Goal: Task Accomplishment & Management: Manage account settings

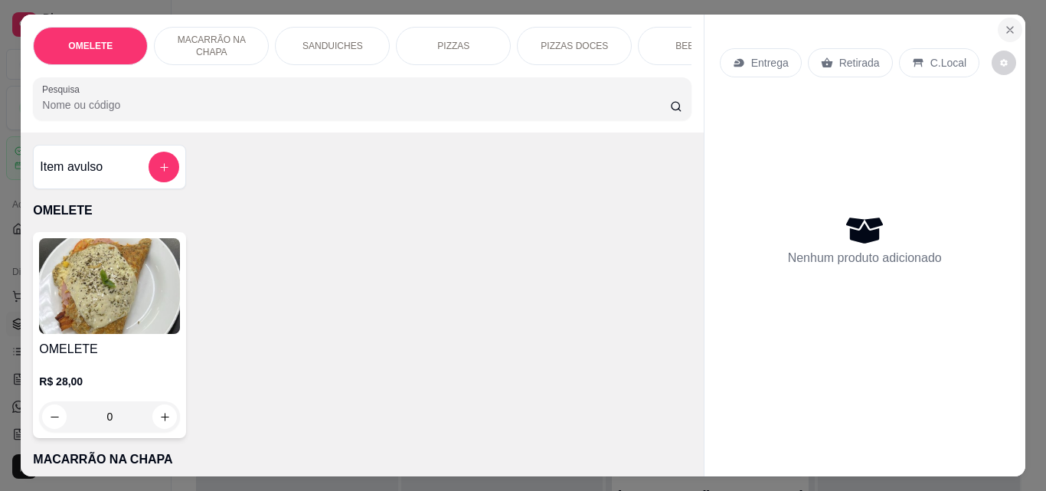
click at [1004, 24] on icon "Close" at bounding box center [1010, 30] width 12 height 12
click at [1004, 26] on icon "Close" at bounding box center [1010, 30] width 12 height 12
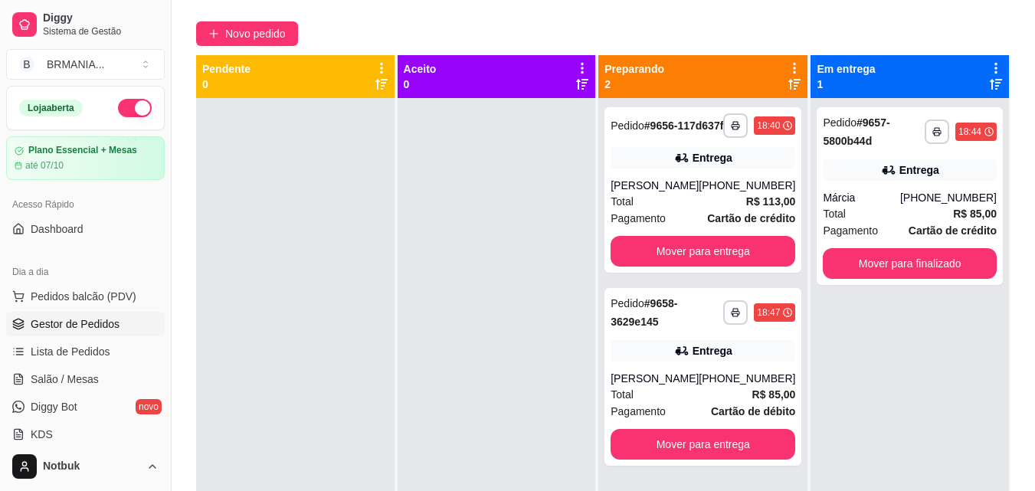
scroll to position [114, 0]
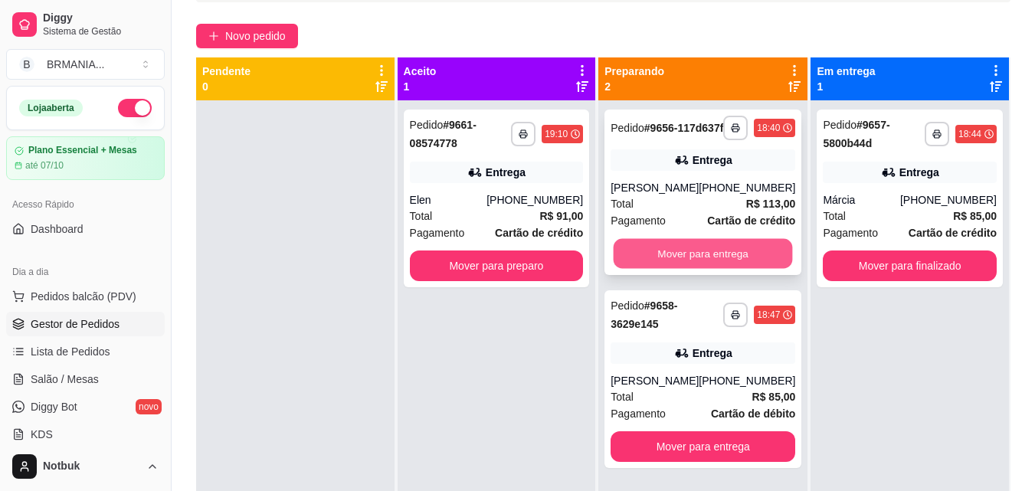
click at [724, 269] on button "Mover para entrega" at bounding box center [702, 254] width 179 height 30
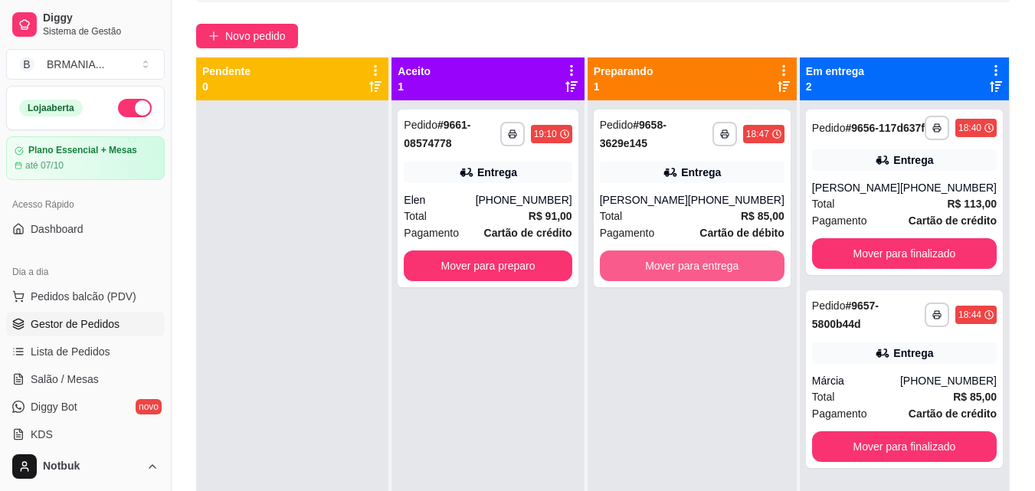
click at [719, 270] on button "Mover para entrega" at bounding box center [692, 265] width 185 height 31
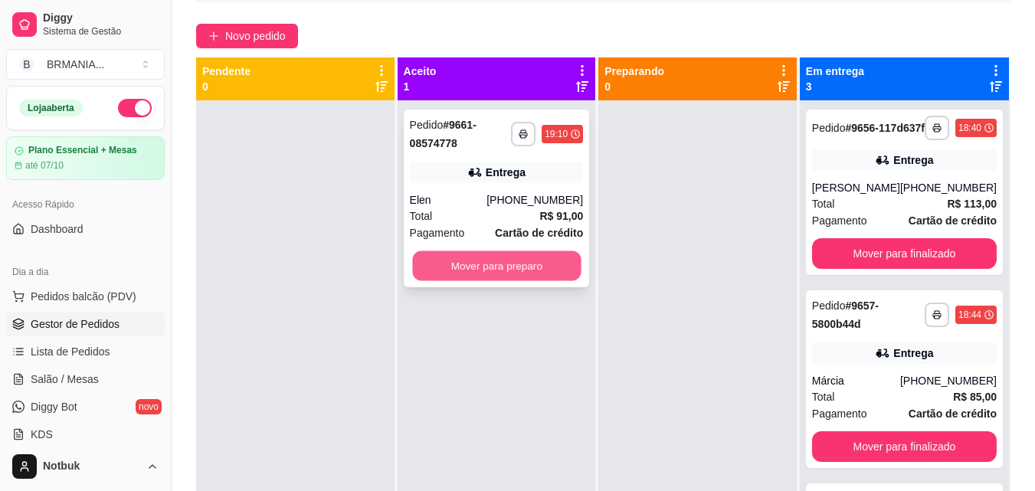
click at [526, 253] on button "Mover para preparo" at bounding box center [496, 266] width 168 height 30
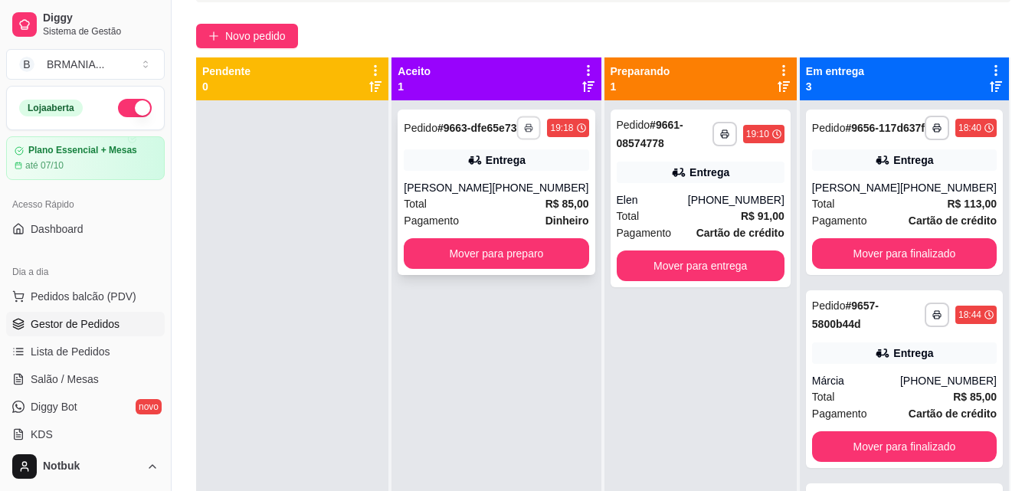
click at [527, 126] on polyline "button" at bounding box center [529, 125] width 5 height 2
click at [504, 179] on button "IMPRESSORA" at bounding box center [482, 187] width 111 height 25
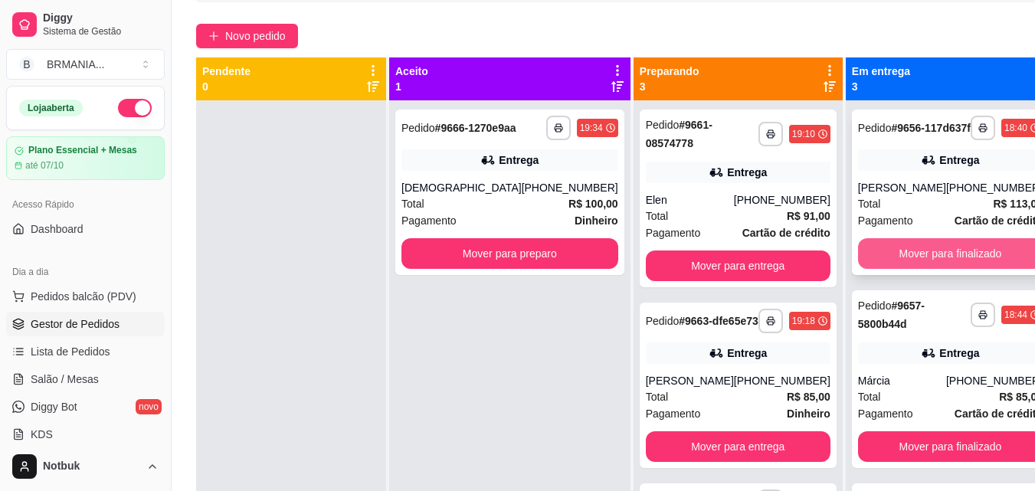
click at [894, 269] on button "Mover para finalizado" at bounding box center [950, 253] width 185 height 31
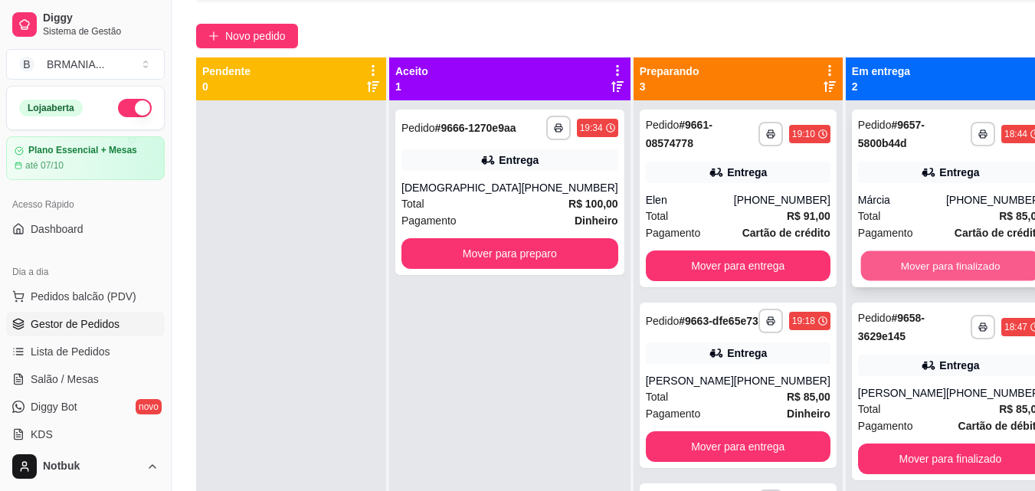
click at [888, 263] on button "Mover para finalizado" at bounding box center [949, 266] width 179 height 30
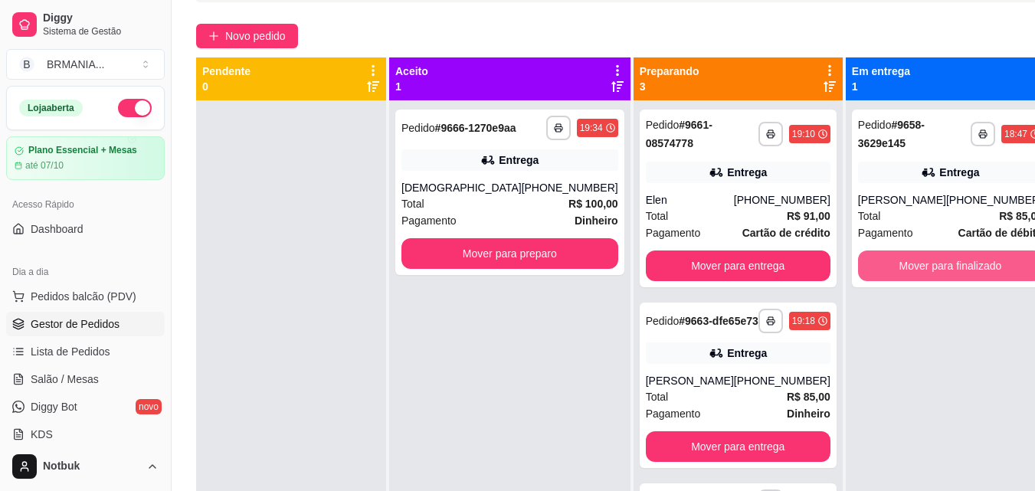
click at [888, 263] on button "Mover para finalizado" at bounding box center [950, 265] width 185 height 31
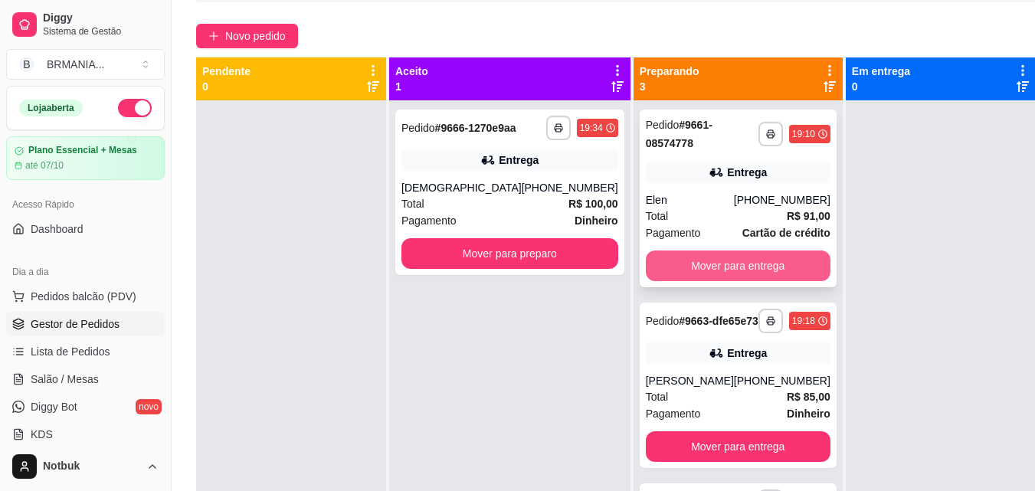
click at [701, 264] on button "Mover para entrega" at bounding box center [738, 265] width 185 height 31
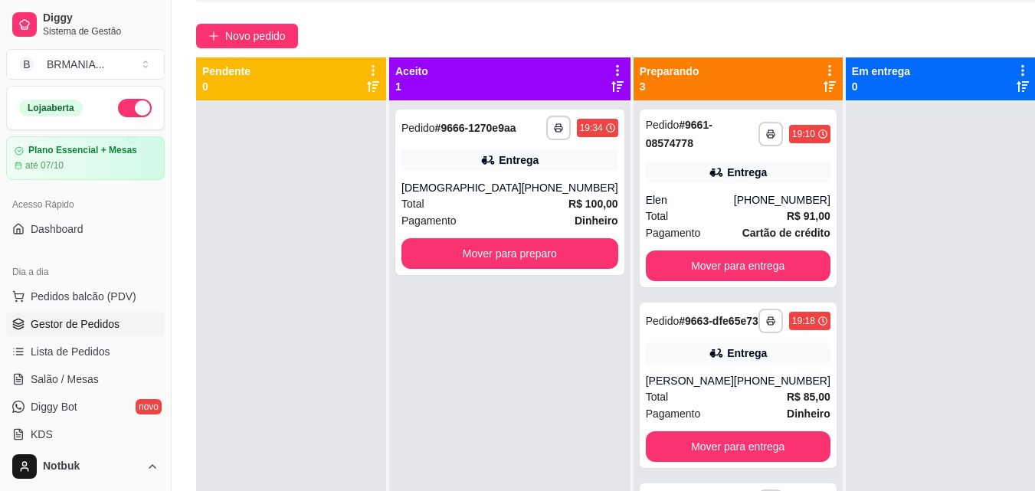
drag, startPoint x: 701, startPoint y: 263, endPoint x: 544, endPoint y: 360, distance: 184.3
click at [544, 360] on div "**********" at bounding box center [509, 345] width 241 height 491
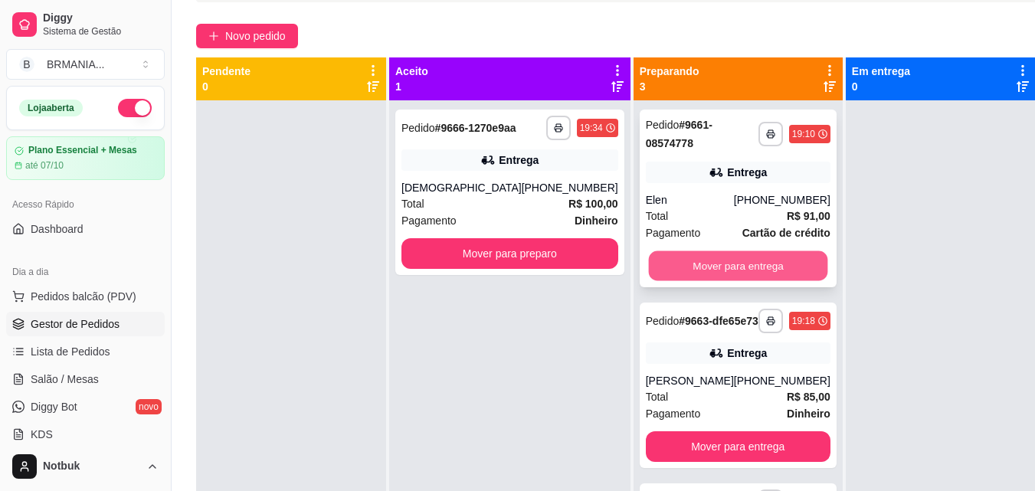
click at [678, 272] on button "Mover para entrega" at bounding box center [737, 266] width 179 height 30
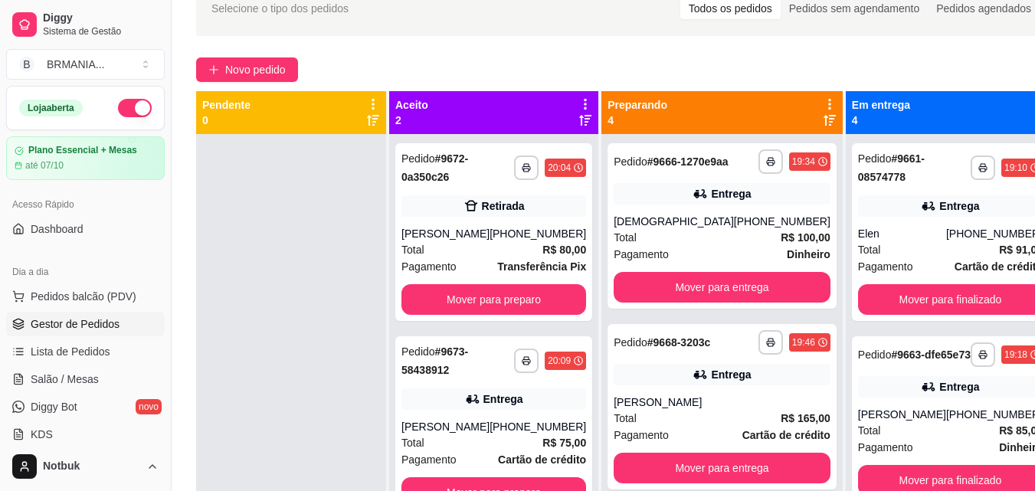
scroll to position [129, 0]
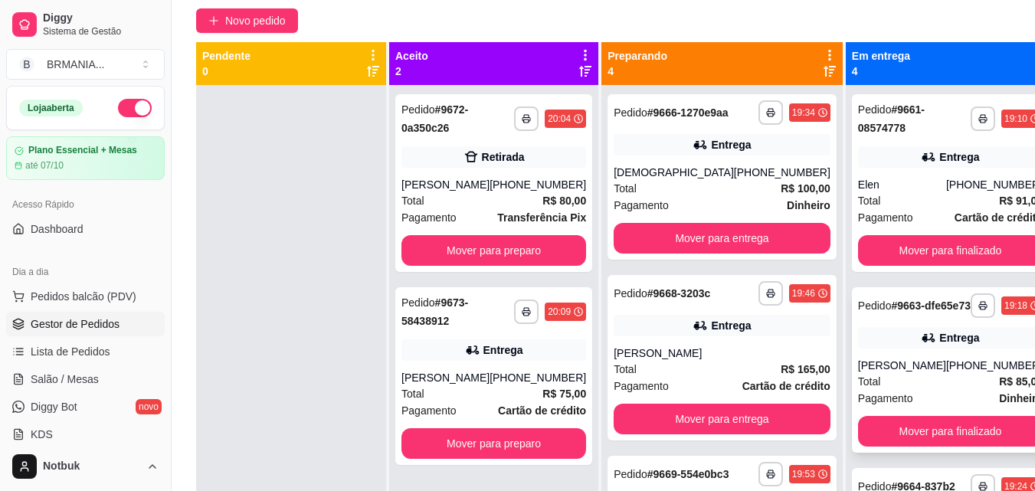
drag, startPoint x: 947, startPoint y: 338, endPoint x: 953, endPoint y: 326, distance: 13.7
click at [953, 326] on div "**********" at bounding box center [950, 369] width 197 height 165
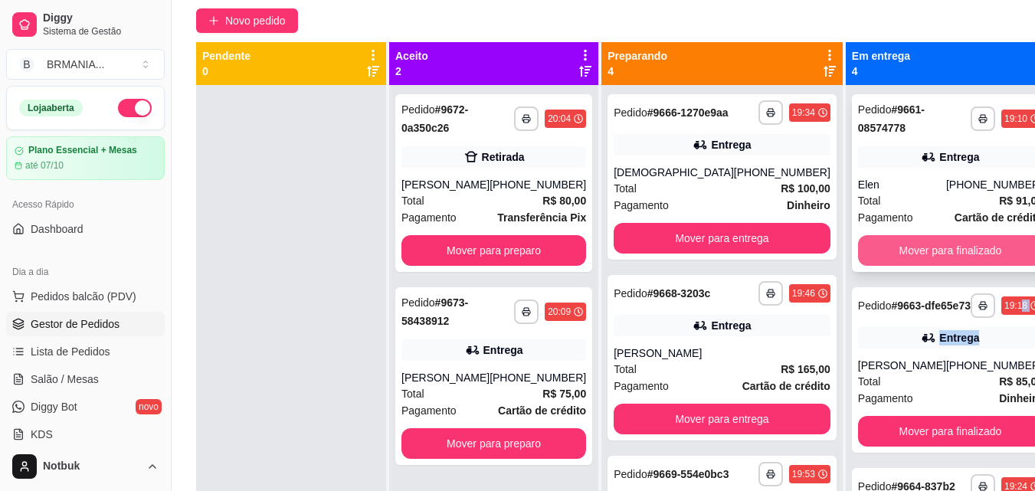
click at [868, 250] on button "Mover para finalizado" at bounding box center [950, 250] width 185 height 31
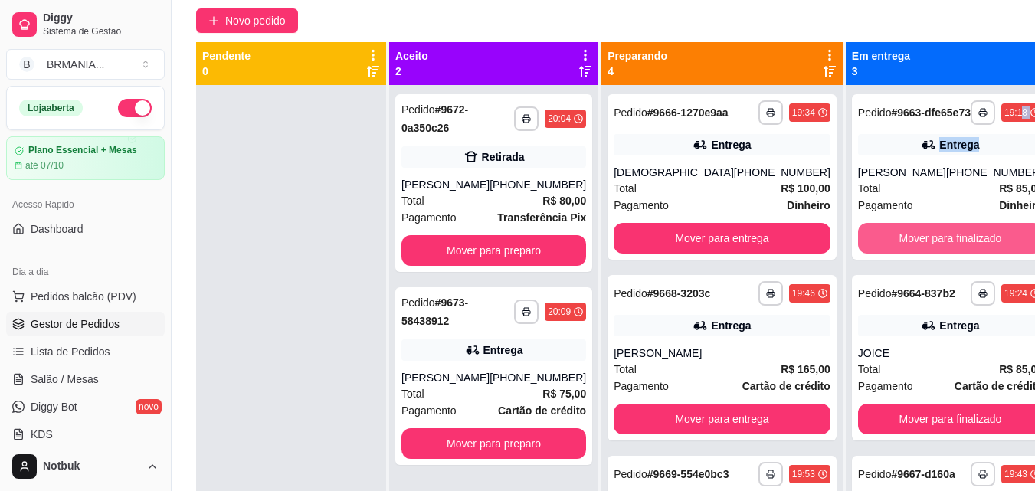
click at [868, 248] on button "Mover para finalizado" at bounding box center [950, 238] width 185 height 31
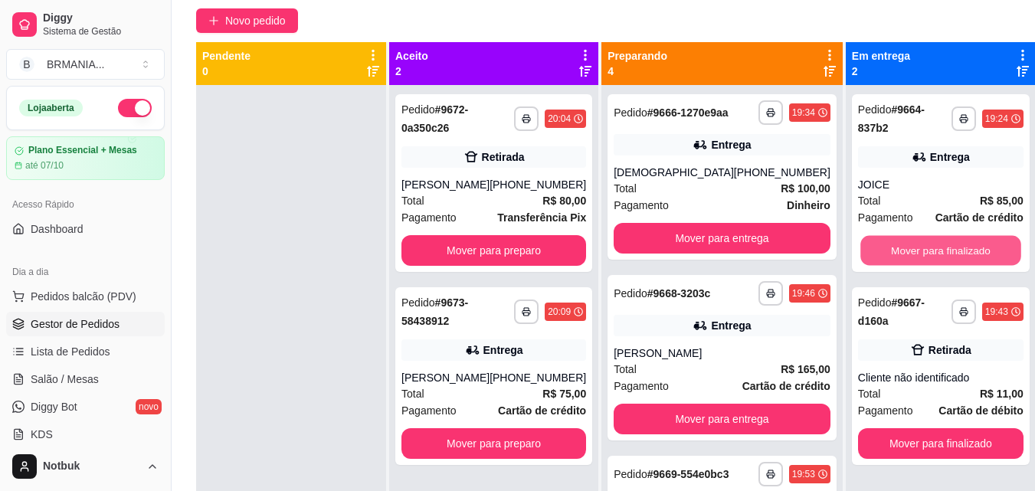
click at [868, 247] on button "Mover para finalizado" at bounding box center [940, 251] width 161 height 30
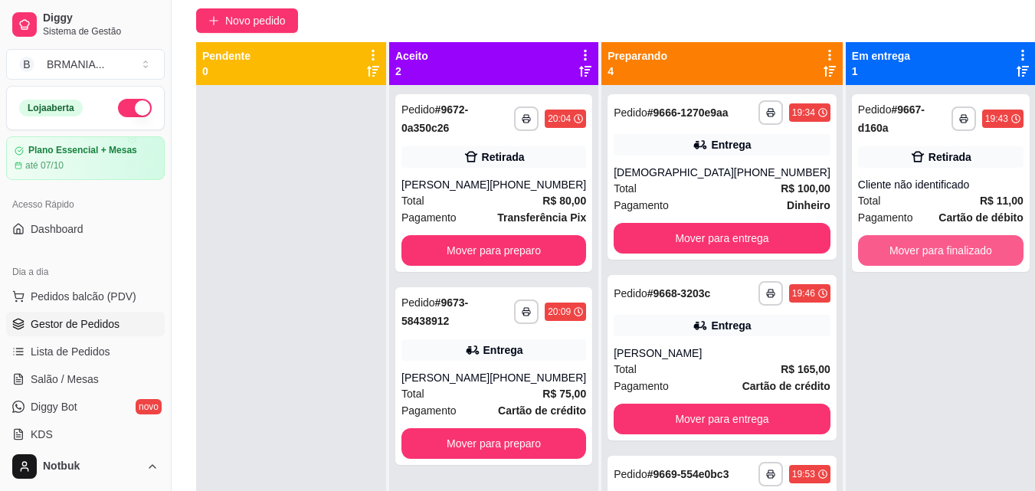
click at [868, 247] on button "Mover para finalizado" at bounding box center [940, 250] width 165 height 31
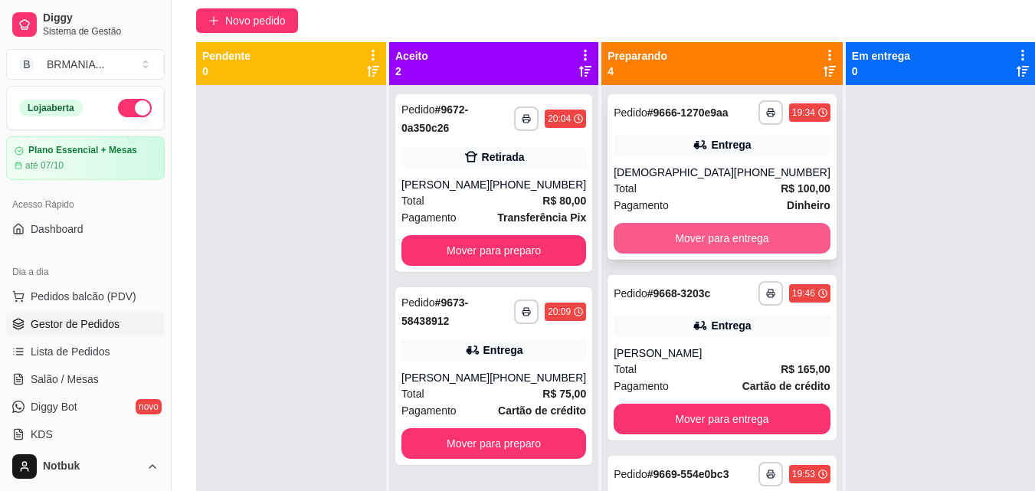
click at [731, 247] on button "Mover para entrega" at bounding box center [721, 238] width 217 height 31
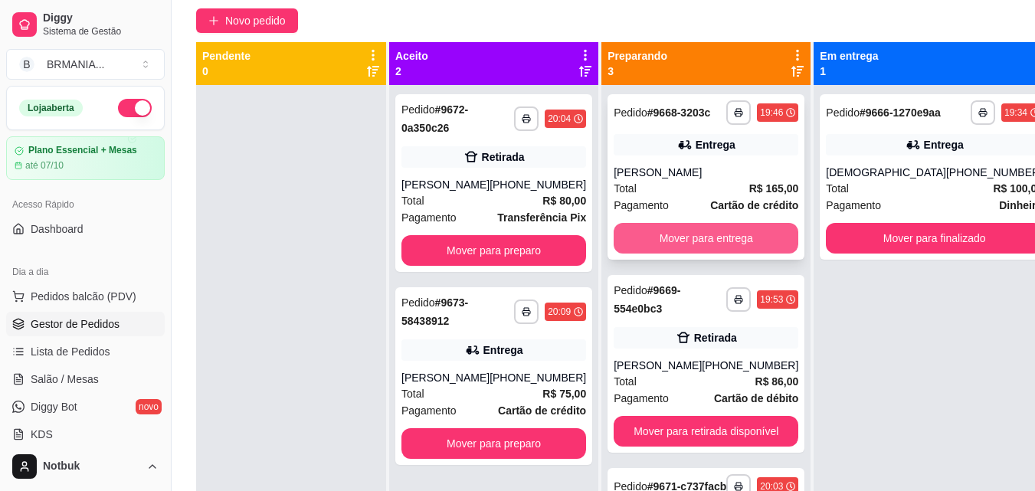
click at [693, 253] on button "Mover para entrega" at bounding box center [705, 238] width 185 height 31
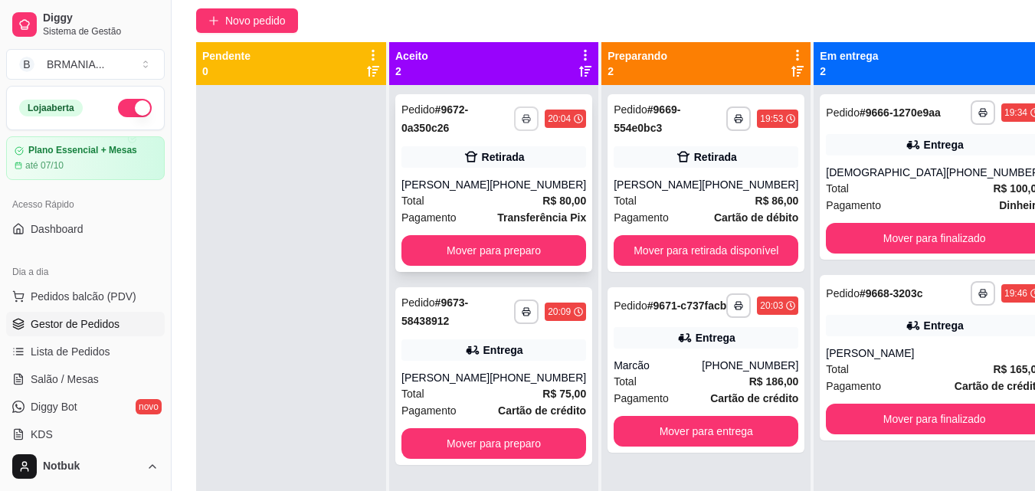
click at [525, 121] on icon "button" at bounding box center [526, 118] width 9 height 9
click at [479, 173] on button "IMPRESSORA" at bounding box center [482, 172] width 111 height 25
click at [525, 308] on polyline "button" at bounding box center [526, 309] width 5 height 2
click at [502, 367] on button "IMPRESSORA" at bounding box center [482, 365] width 107 height 24
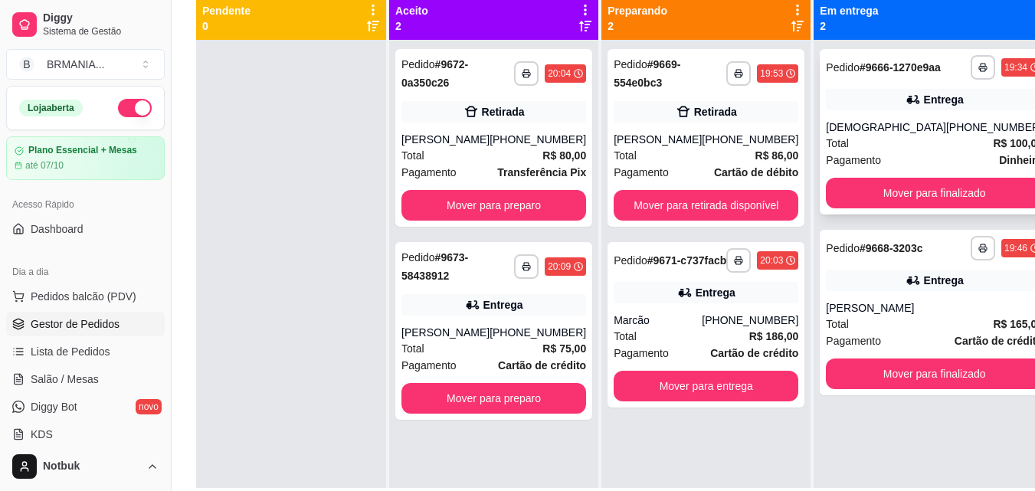
scroll to position [172, 0]
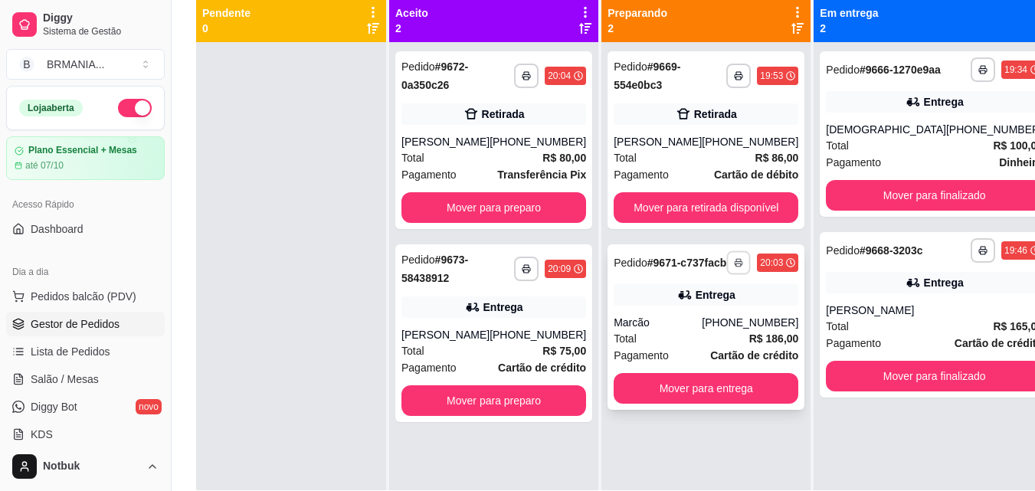
click at [734, 267] on icon "button" at bounding box center [738, 262] width 9 height 9
click at [692, 315] on button "IMPRESSORA" at bounding box center [683, 322] width 111 height 25
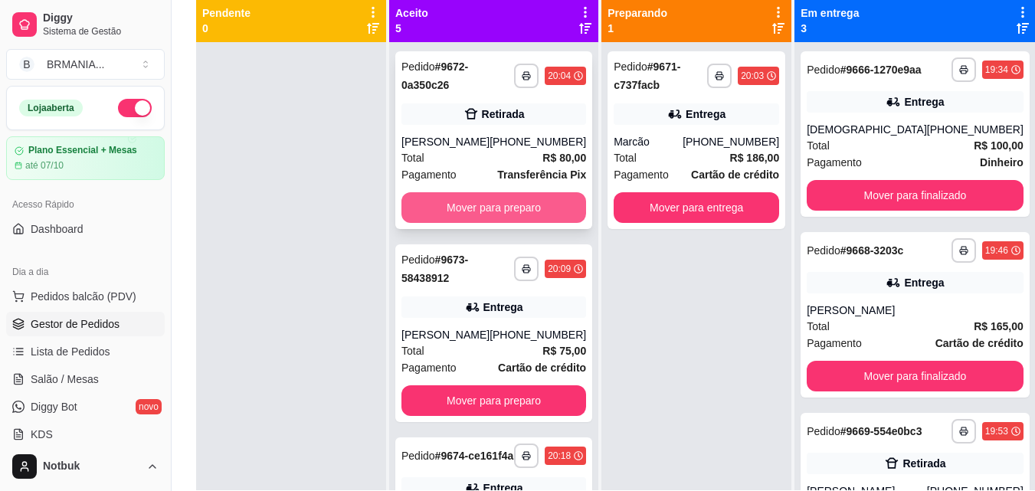
click at [502, 203] on button "Mover para preparo" at bounding box center [493, 207] width 185 height 31
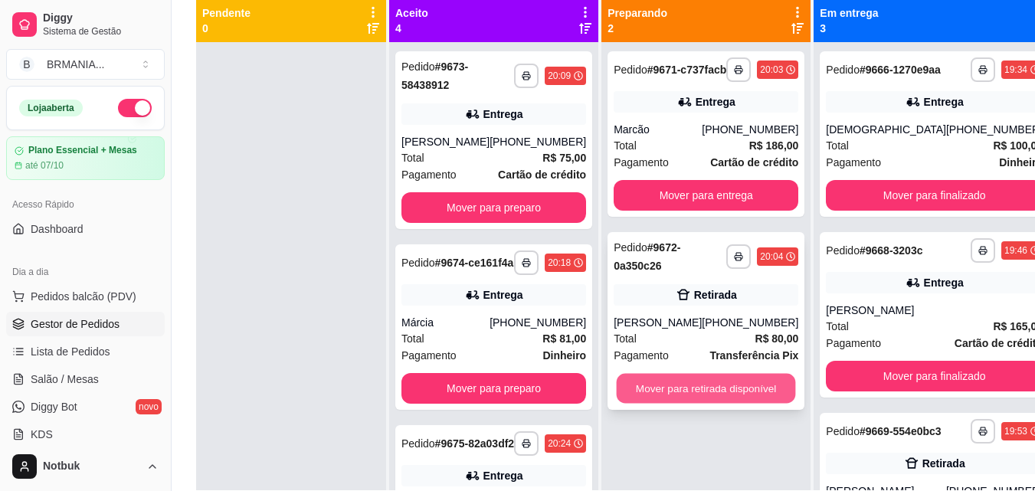
click at [697, 402] on button "Mover para retirada disponível" at bounding box center [705, 389] width 179 height 30
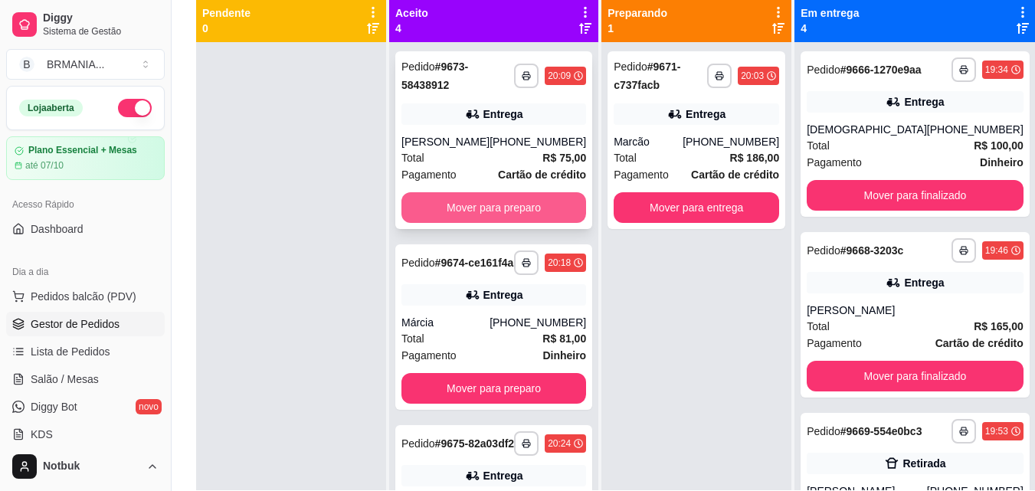
click at [482, 211] on button "Mover para preparo" at bounding box center [493, 207] width 185 height 31
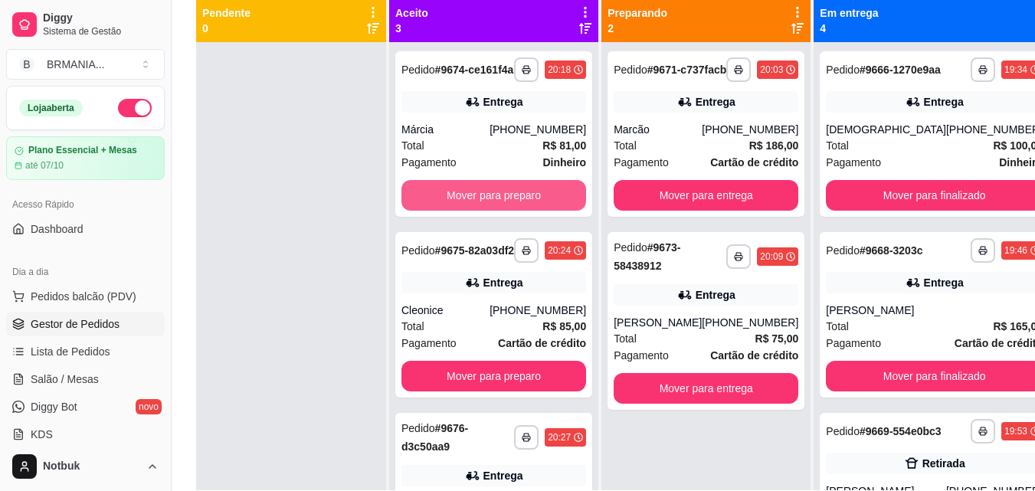
click at [482, 211] on button "Mover para preparo" at bounding box center [493, 195] width 185 height 31
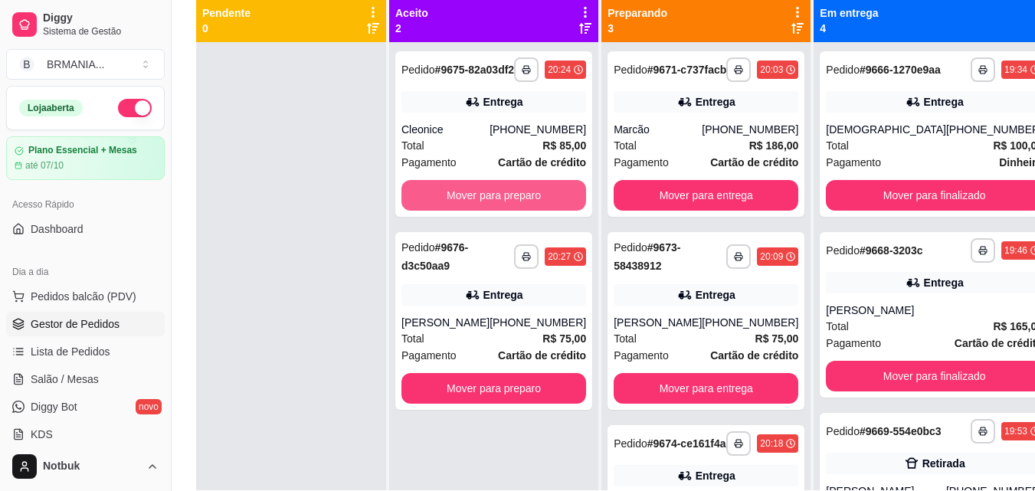
click at [482, 211] on button "Mover para preparo" at bounding box center [493, 195] width 185 height 31
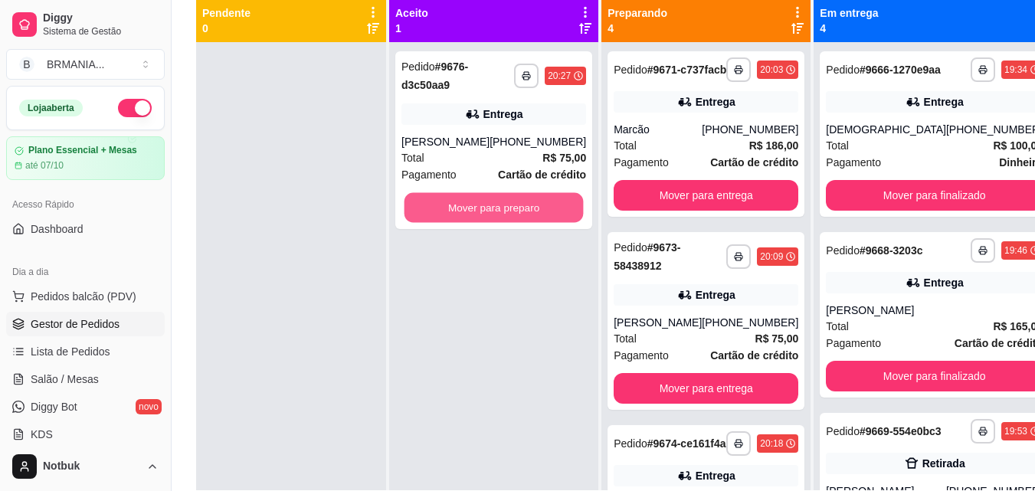
click at [482, 211] on button "Mover para preparo" at bounding box center [493, 208] width 179 height 30
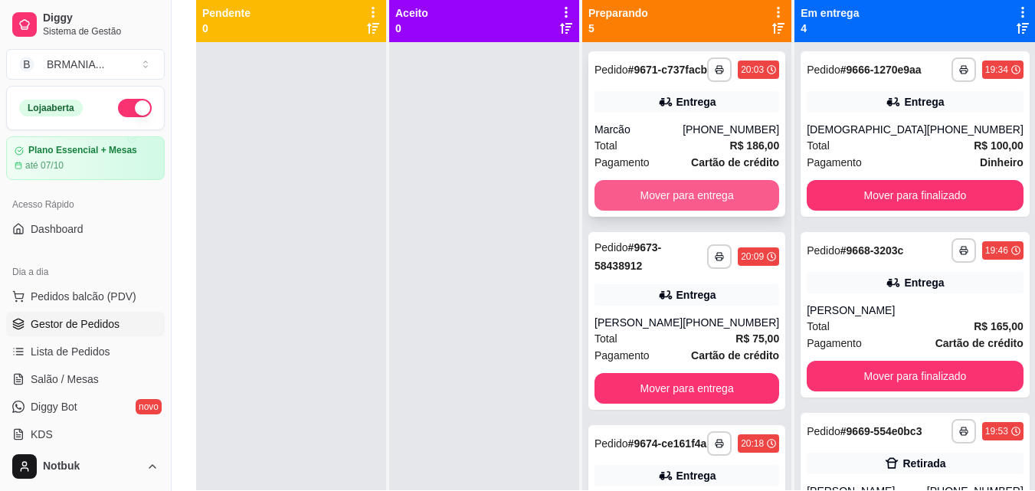
click at [718, 207] on button "Mover para entrega" at bounding box center [686, 195] width 185 height 31
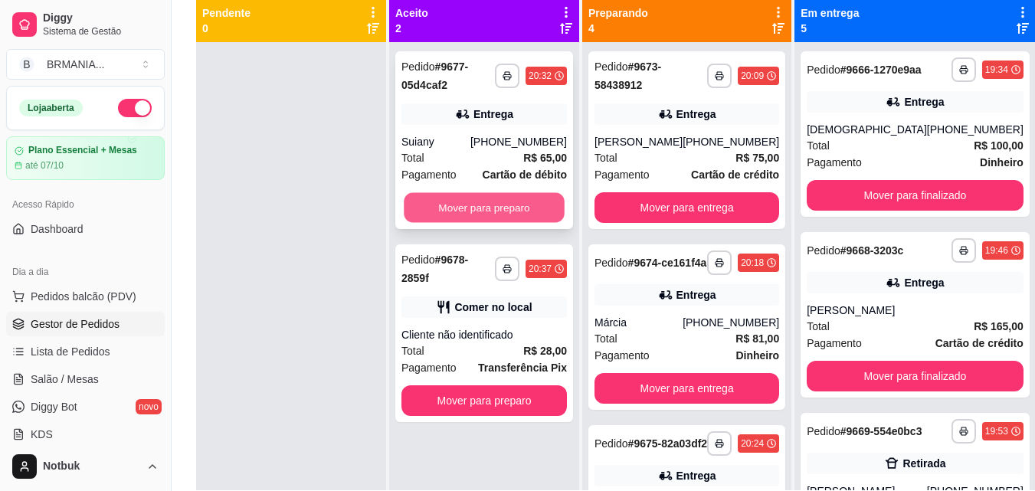
click at [550, 217] on button "Mover para preparo" at bounding box center [484, 208] width 161 height 30
click at [476, 193] on button "Mover para preparo" at bounding box center [484, 208] width 161 height 30
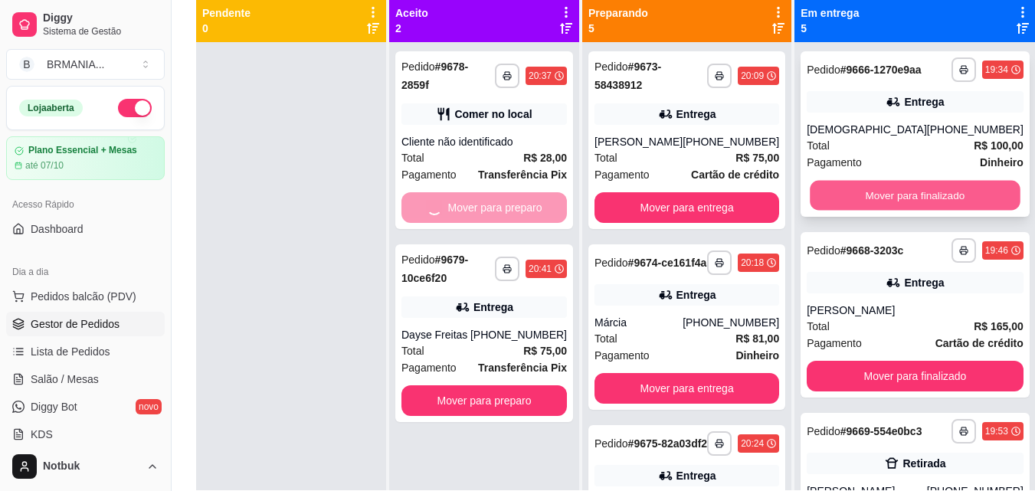
click at [876, 211] on button "Mover para finalizado" at bounding box center [914, 196] width 210 height 30
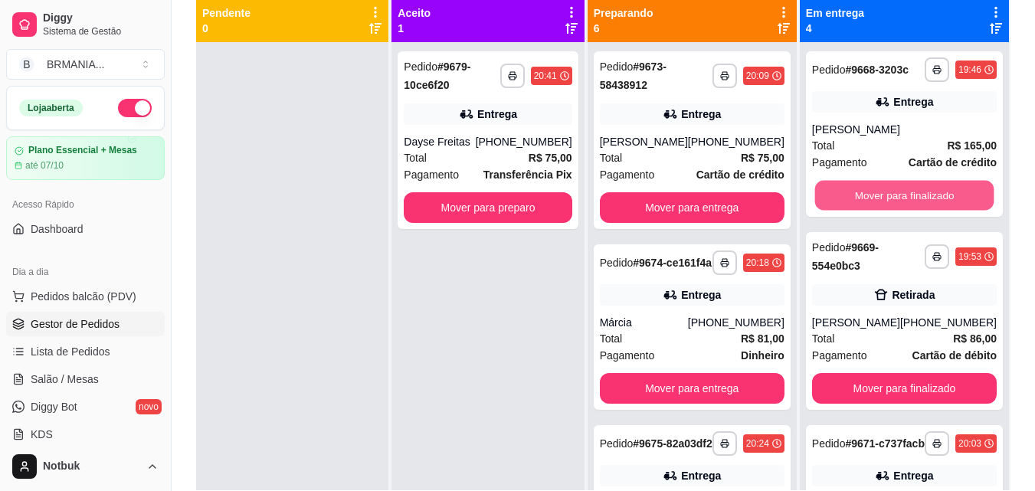
click at [876, 211] on button "Mover para finalizado" at bounding box center [903, 196] width 179 height 30
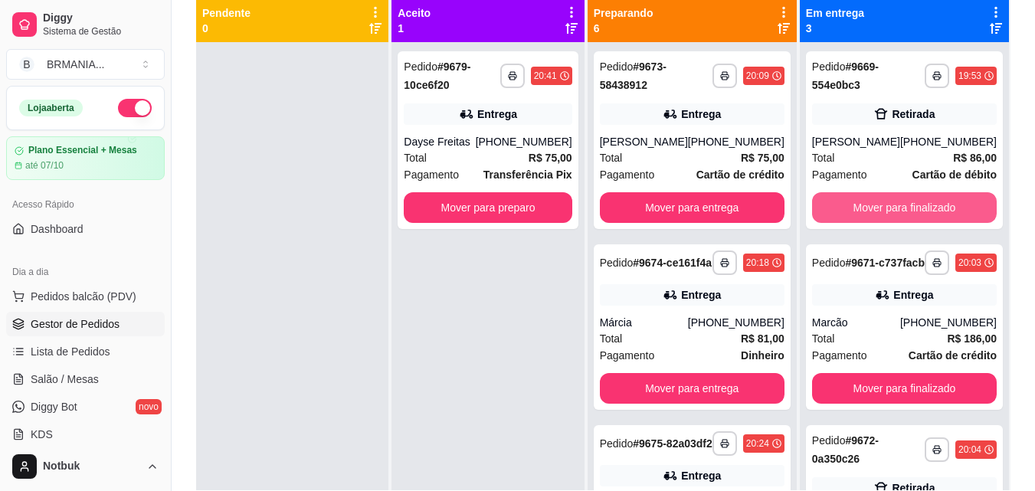
click at [876, 211] on button "Mover para finalizado" at bounding box center [904, 207] width 185 height 31
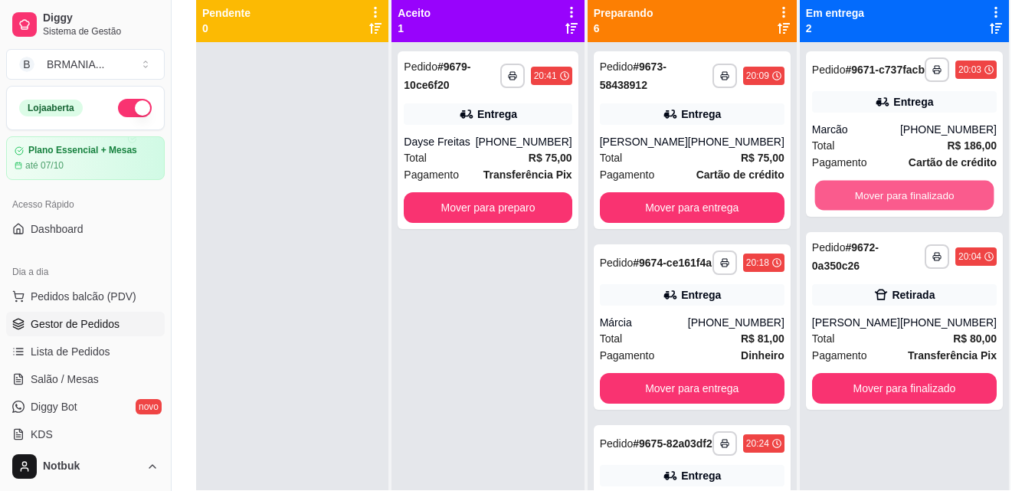
click at [876, 211] on button "Mover para finalizado" at bounding box center [903, 196] width 179 height 30
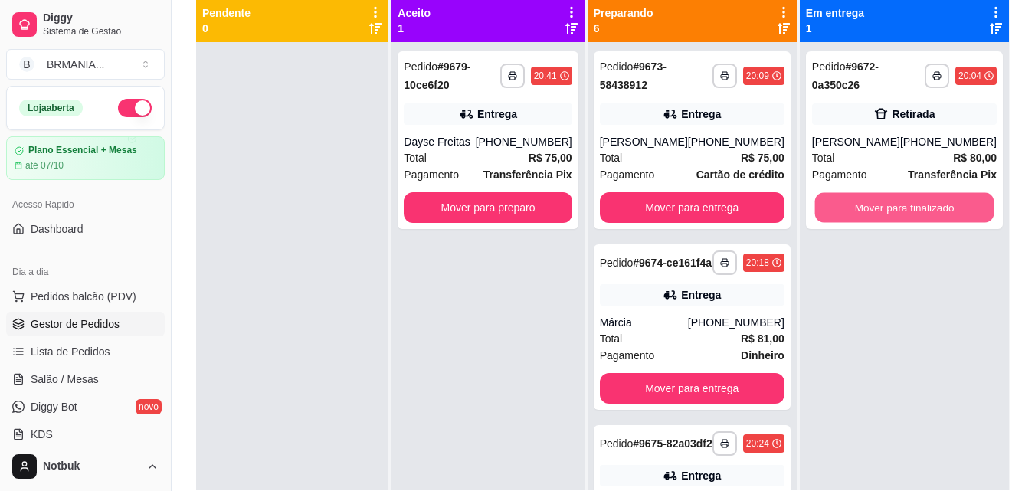
click at [876, 211] on button "Mover para finalizado" at bounding box center [903, 208] width 179 height 30
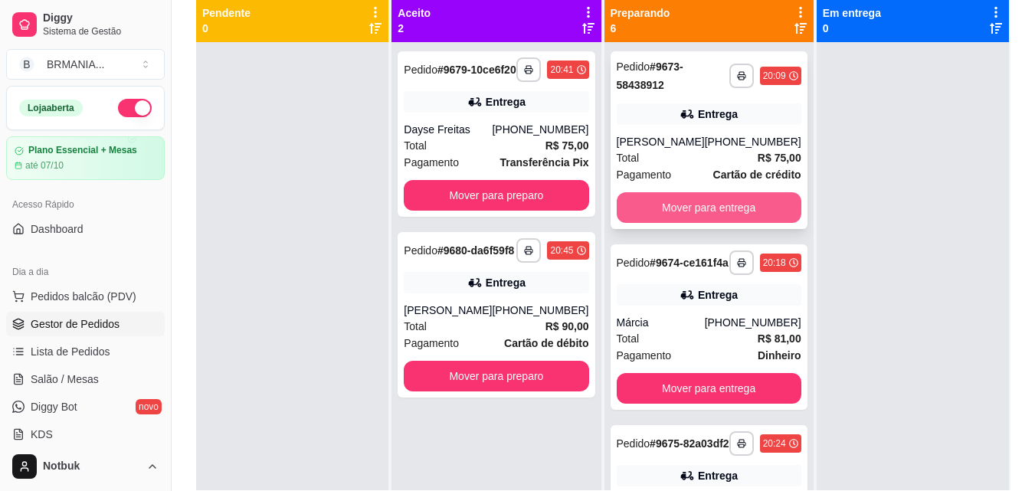
click at [737, 217] on button "Mover para entrega" at bounding box center [708, 207] width 185 height 31
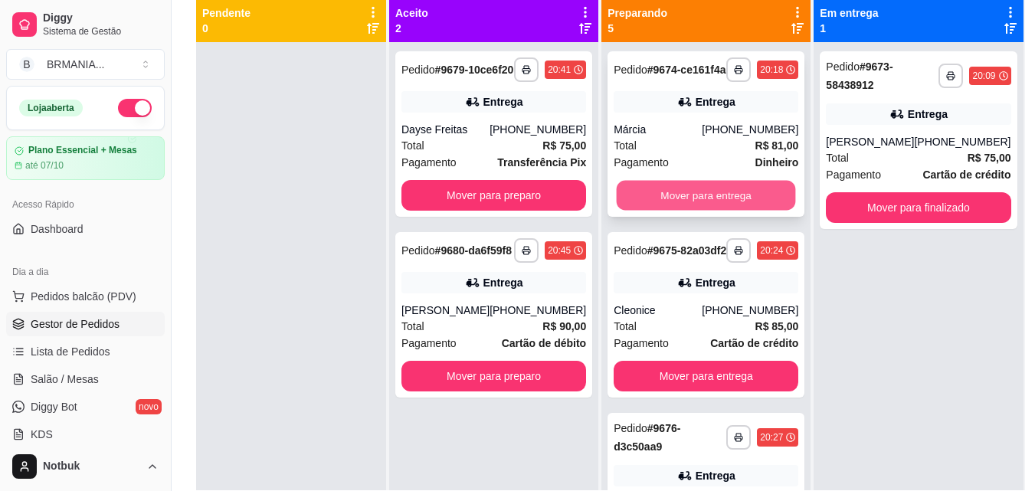
click at [724, 211] on button "Mover para entrega" at bounding box center [705, 196] width 179 height 30
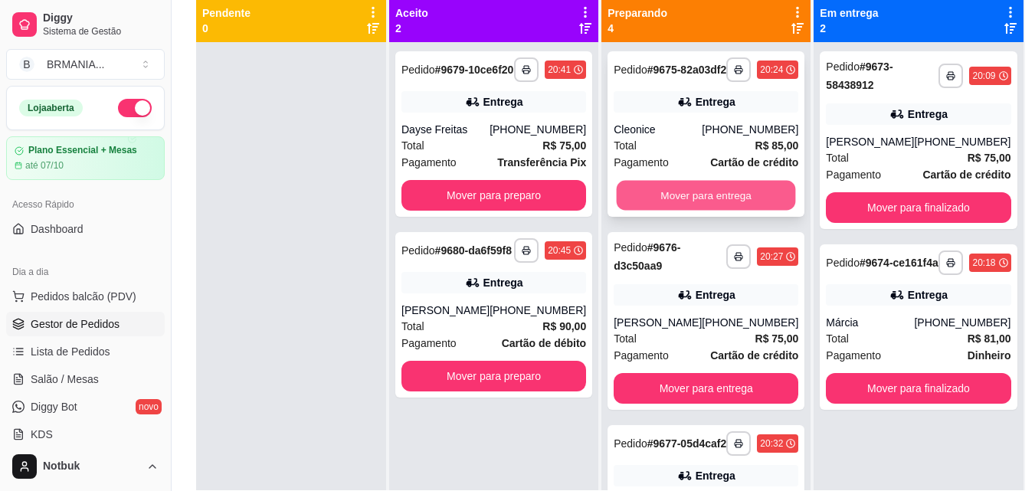
click at [714, 206] on button "Mover para entrega" at bounding box center [705, 196] width 179 height 30
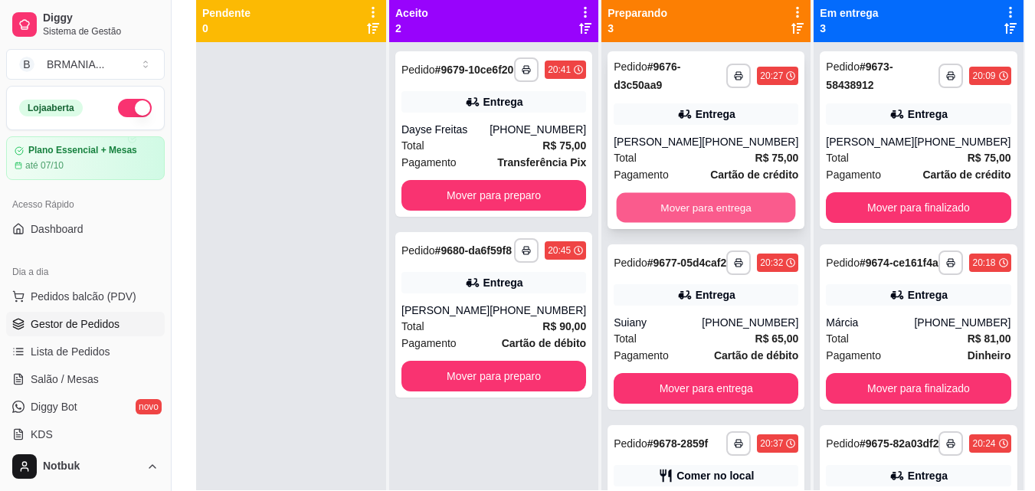
click at [707, 205] on button "Mover para entrega" at bounding box center [705, 208] width 179 height 30
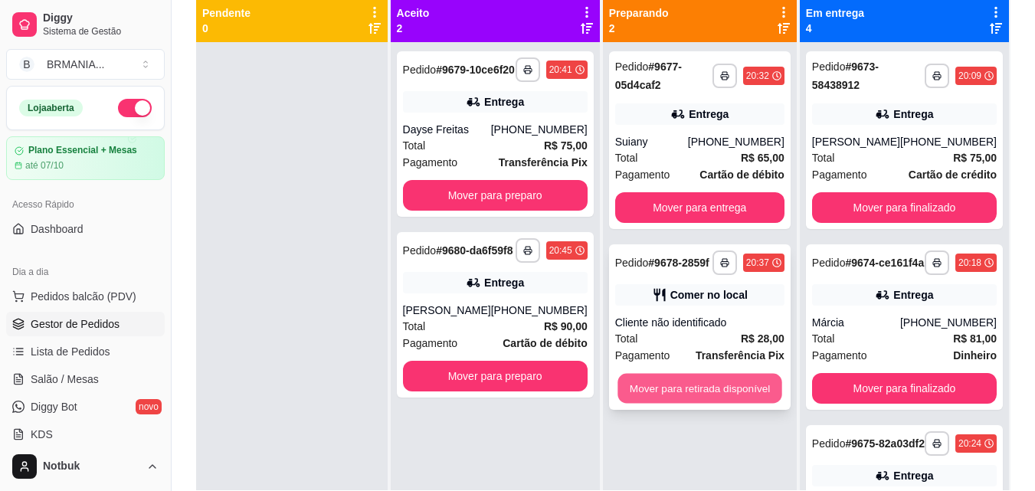
click at [715, 395] on button "Mover para retirada disponível" at bounding box center [699, 389] width 164 height 30
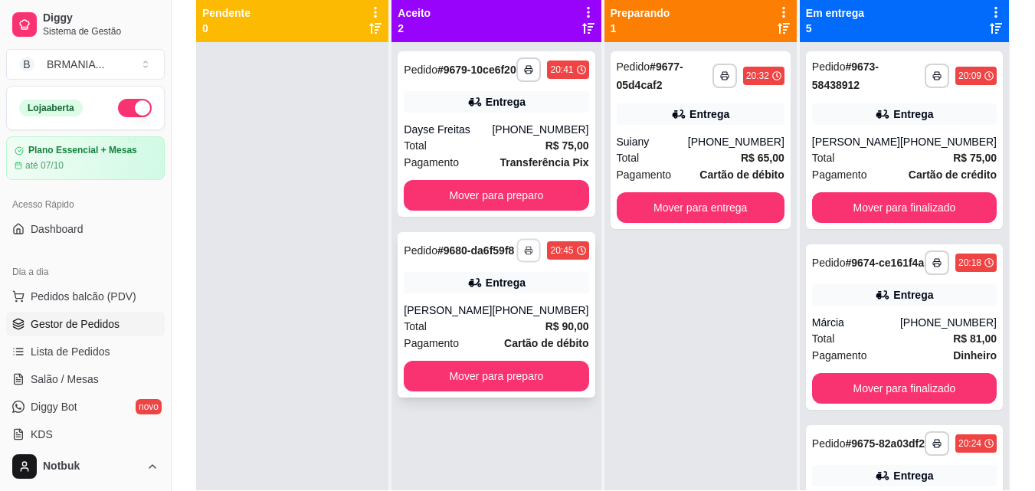
click at [531, 262] on button "button" at bounding box center [529, 250] width 24 height 24
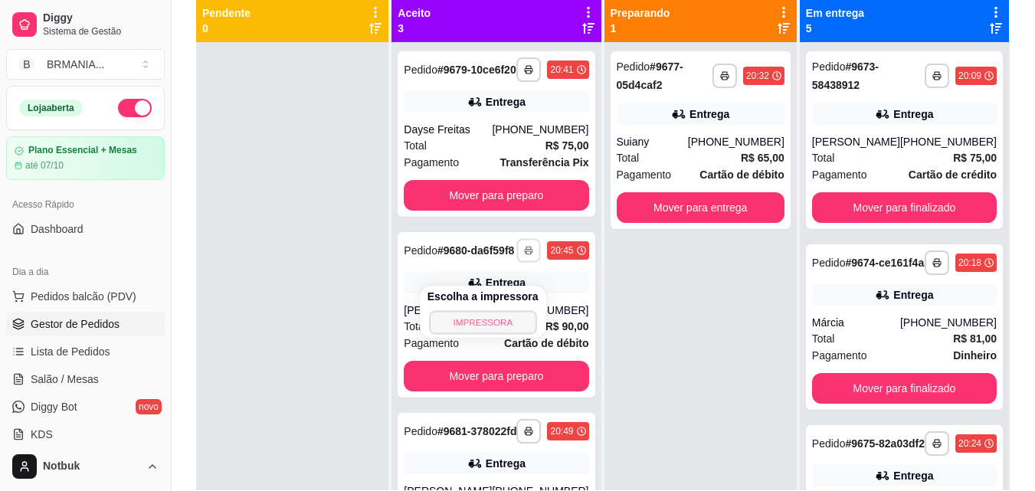
click at [521, 322] on button "IMPRESSORA" at bounding box center [482, 322] width 107 height 24
click at [516, 82] on button "button" at bounding box center [528, 69] width 25 height 25
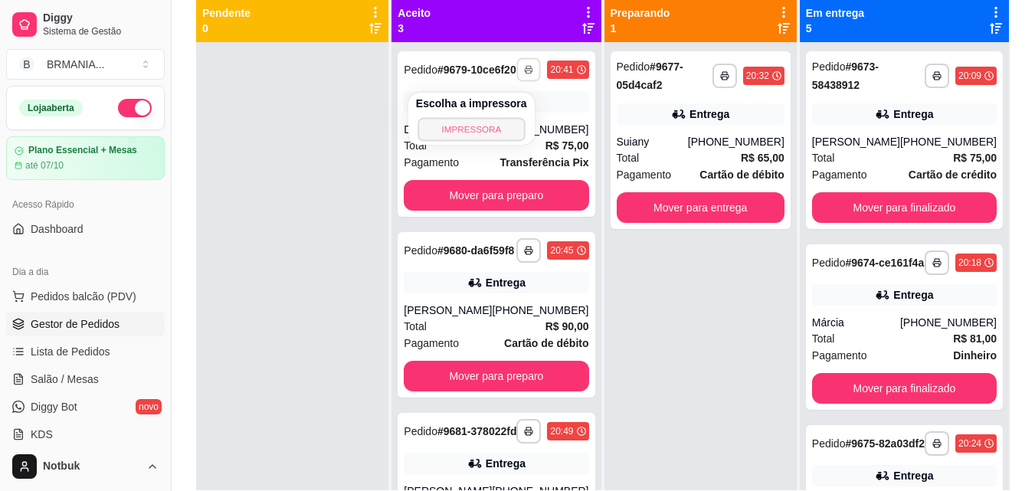
click at [455, 123] on button "IMPRESSORA" at bounding box center [470, 129] width 107 height 24
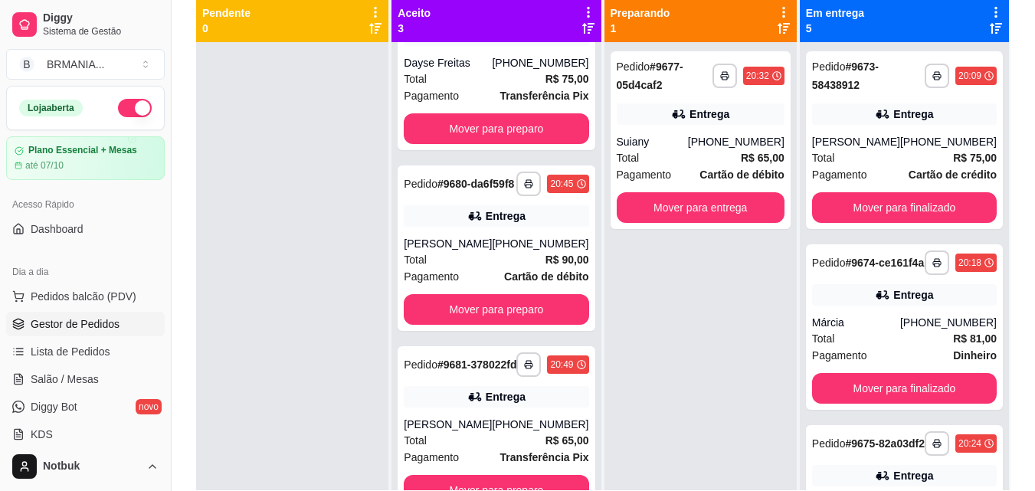
scroll to position [134, 0]
click at [524, 360] on icon "button" at bounding box center [528, 364] width 9 height 9
click at [490, 401] on button "IMPRESSORA" at bounding box center [470, 412] width 107 height 24
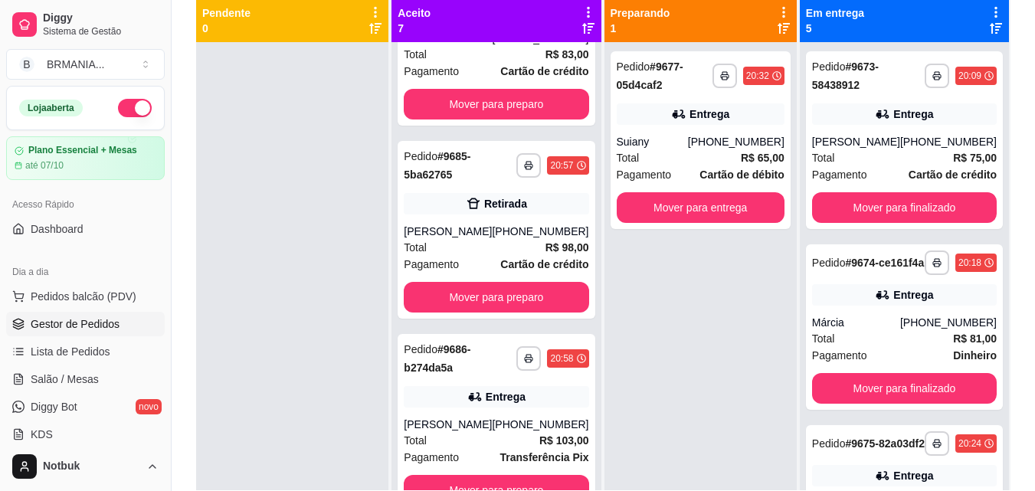
scroll to position [883, 0]
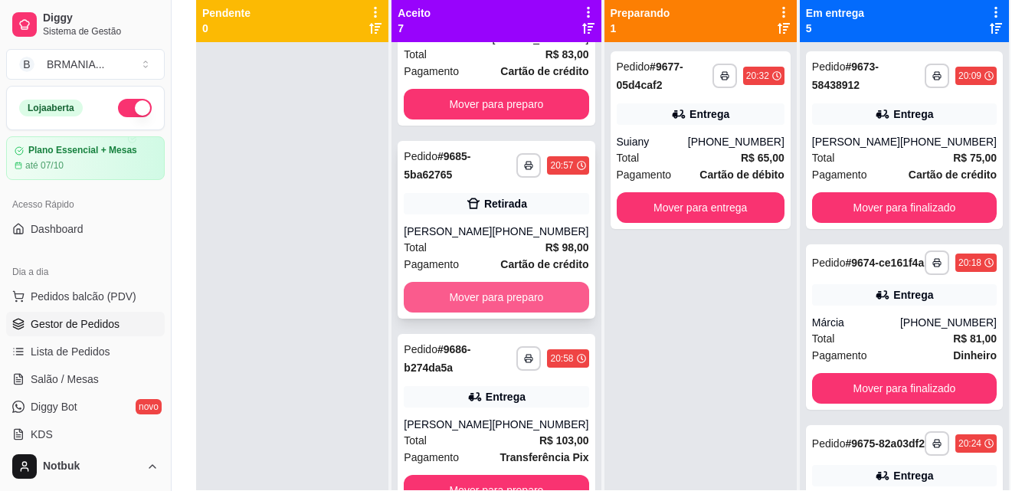
click at [515, 308] on button "Mover para preparo" at bounding box center [496, 297] width 185 height 31
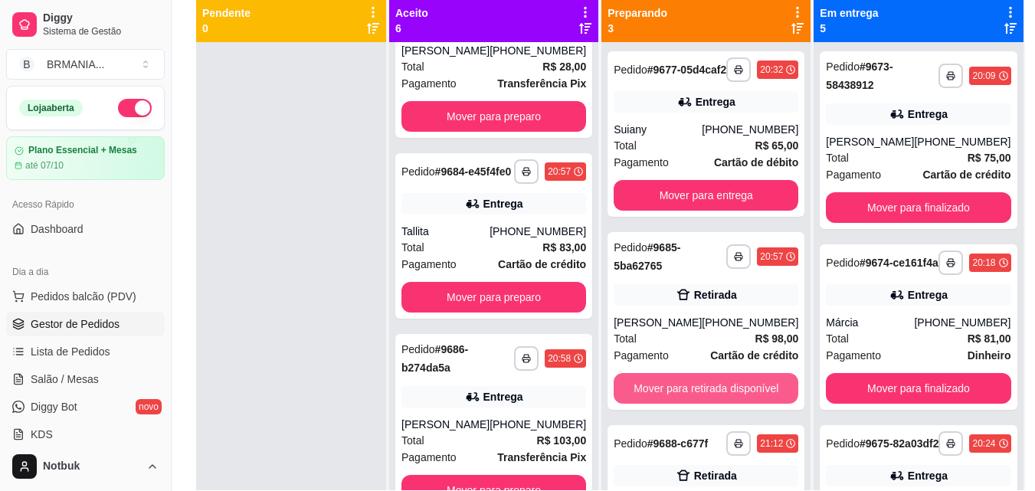
scroll to position [728, 0]
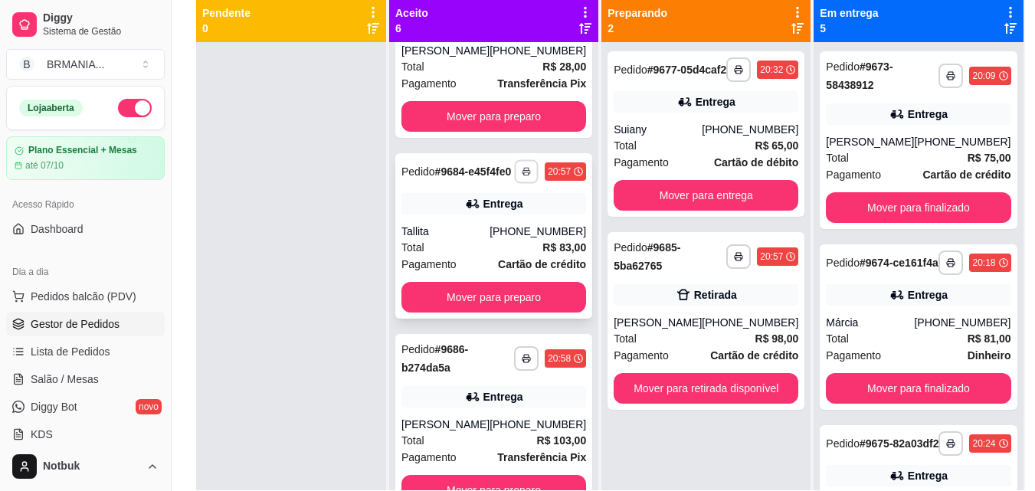
click at [524, 172] on rect "button" at bounding box center [526, 173] width 5 height 3
click at [507, 196] on button "IMPRESSORA" at bounding box center [470, 203] width 107 height 24
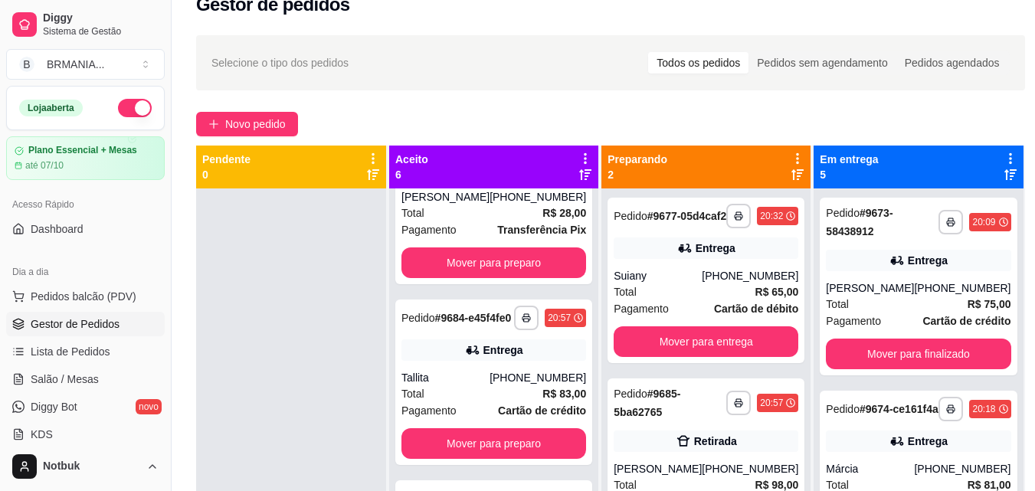
scroll to position [0, 0]
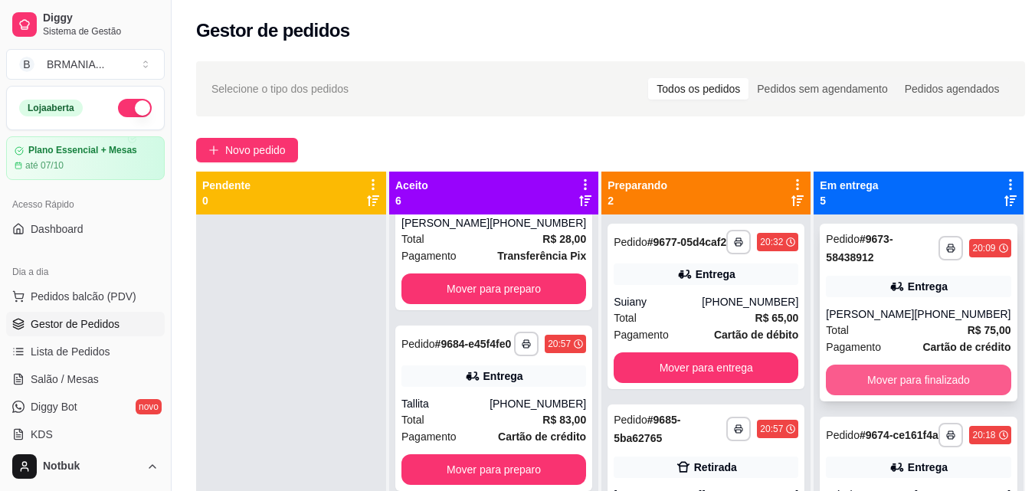
click at [884, 380] on button "Mover para finalizado" at bounding box center [918, 380] width 185 height 31
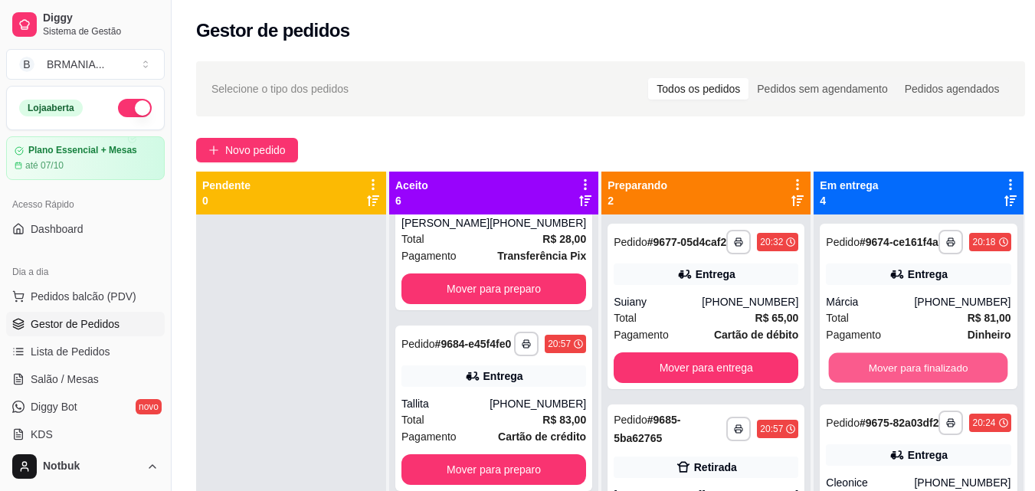
click at [884, 380] on button "Mover para finalizado" at bounding box center [918, 368] width 179 height 30
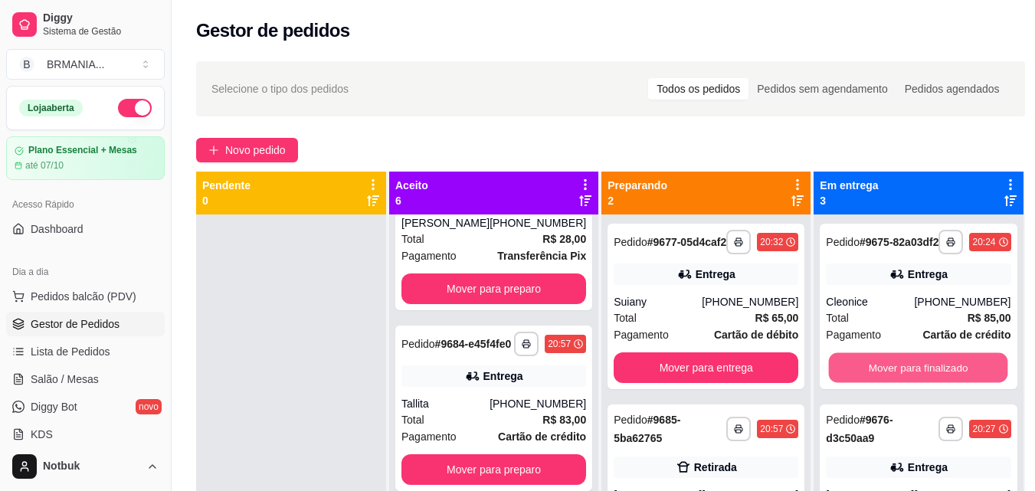
click at [884, 380] on button "Mover para finalizado" at bounding box center [918, 368] width 179 height 30
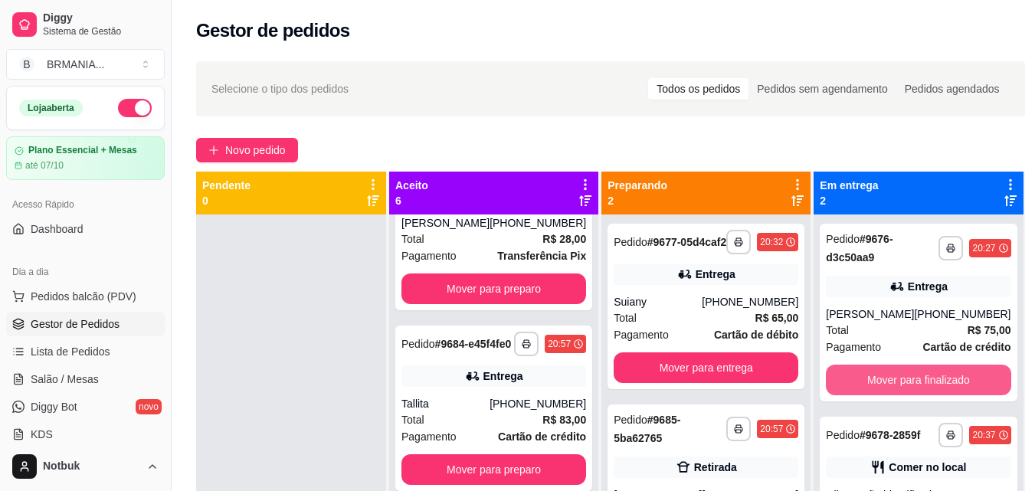
click at [884, 380] on button "Mover para finalizado" at bounding box center [918, 380] width 185 height 31
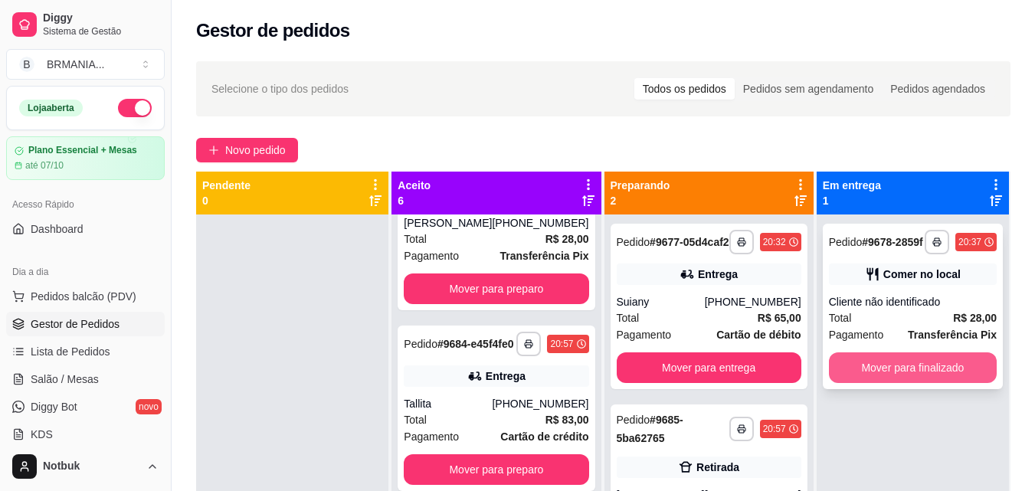
click at [911, 361] on button "Mover para finalizado" at bounding box center [913, 367] width 168 height 31
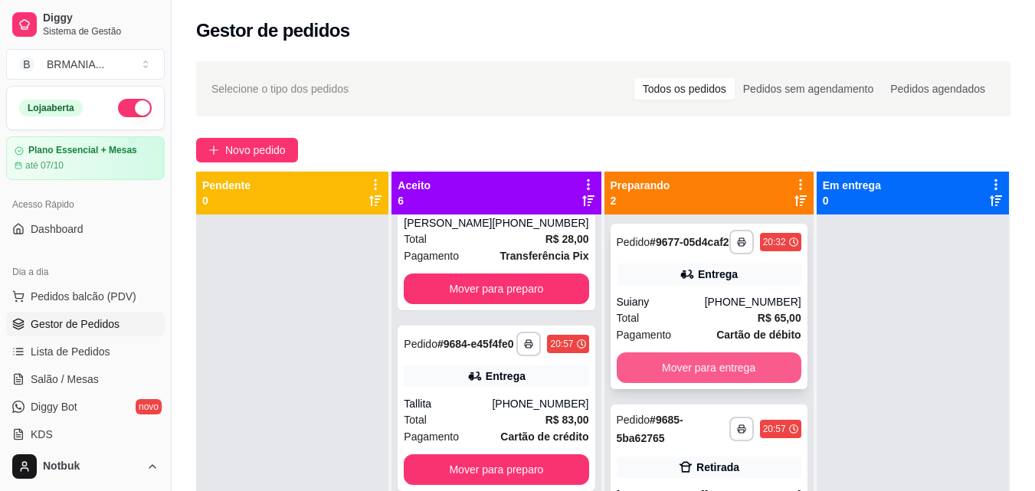
click at [723, 378] on button "Mover para entrega" at bounding box center [708, 367] width 185 height 31
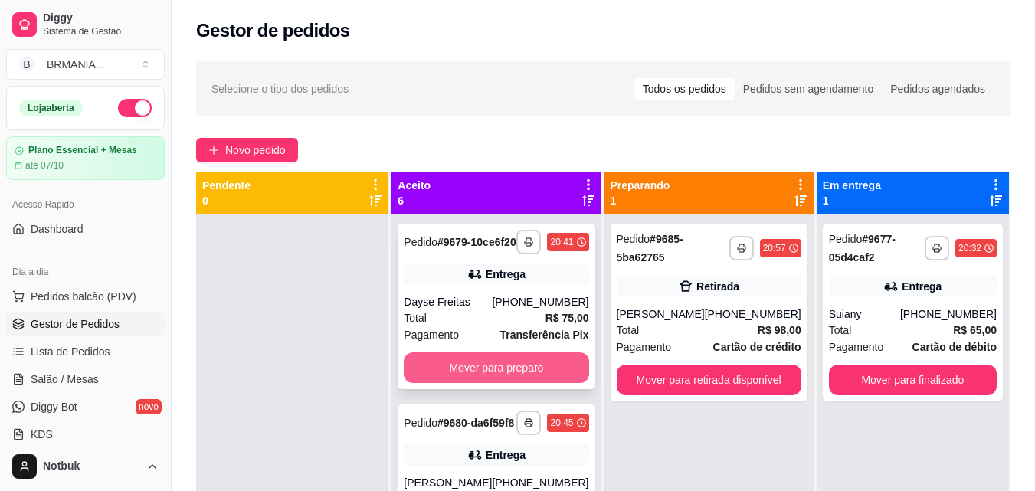
click at [489, 378] on button "Mover para preparo" at bounding box center [496, 367] width 185 height 31
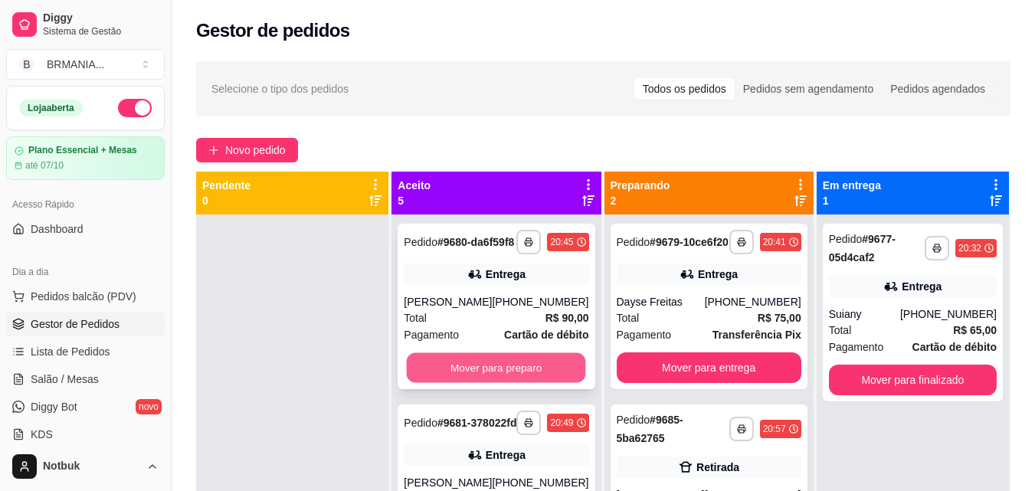
click at [531, 383] on button "Mover para preparo" at bounding box center [496, 368] width 179 height 30
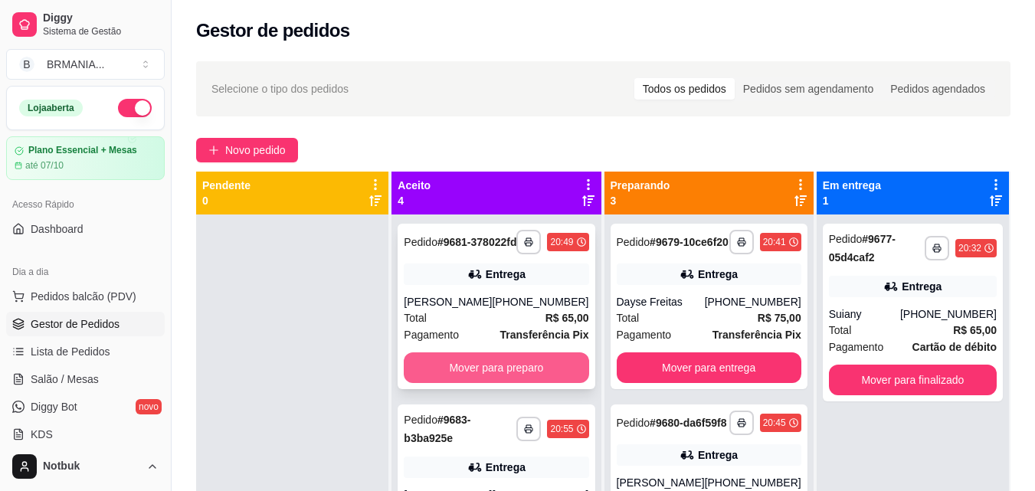
click at [506, 383] on button "Mover para preparo" at bounding box center [496, 367] width 185 height 31
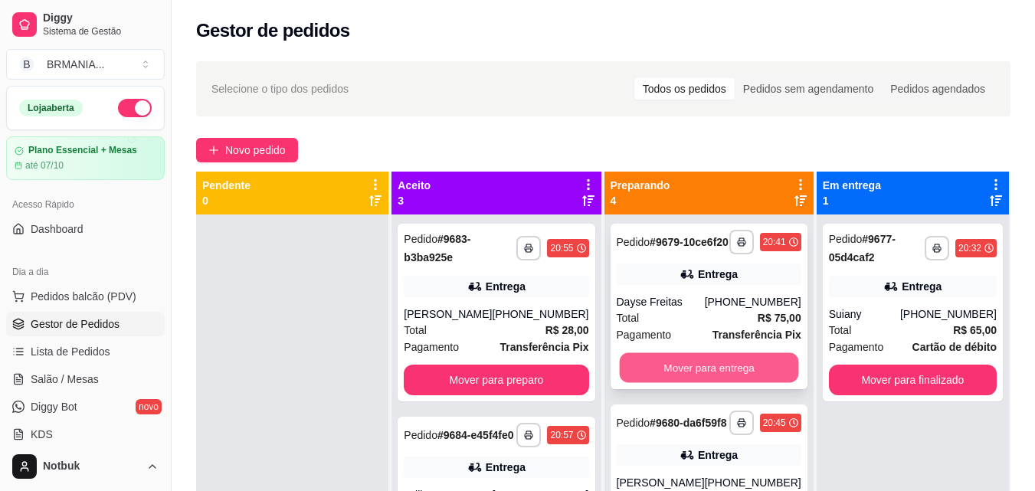
click at [692, 380] on button "Mover para entrega" at bounding box center [708, 368] width 179 height 30
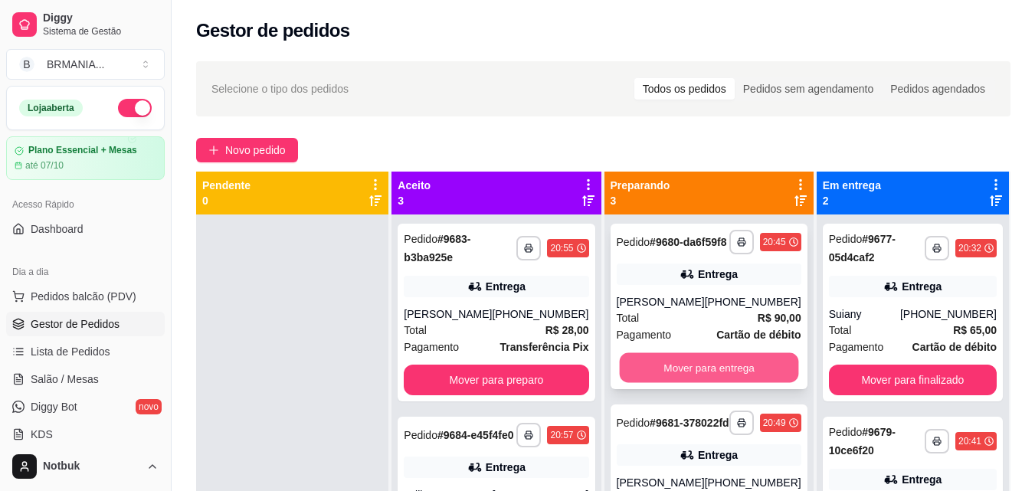
click at [672, 383] on button "Mover para entrega" at bounding box center [708, 368] width 179 height 30
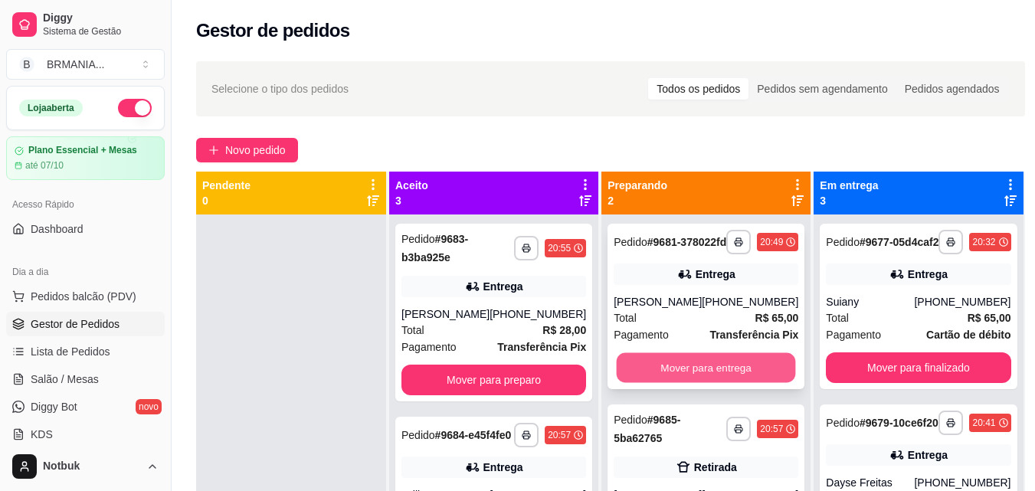
click at [674, 383] on button "Mover para entrega" at bounding box center [705, 368] width 179 height 30
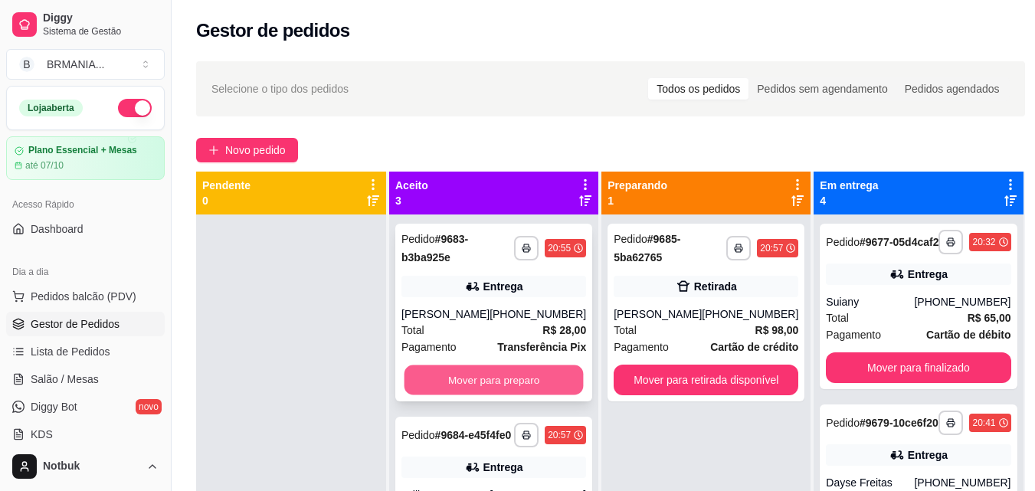
click at [528, 376] on button "Mover para preparo" at bounding box center [493, 380] width 179 height 30
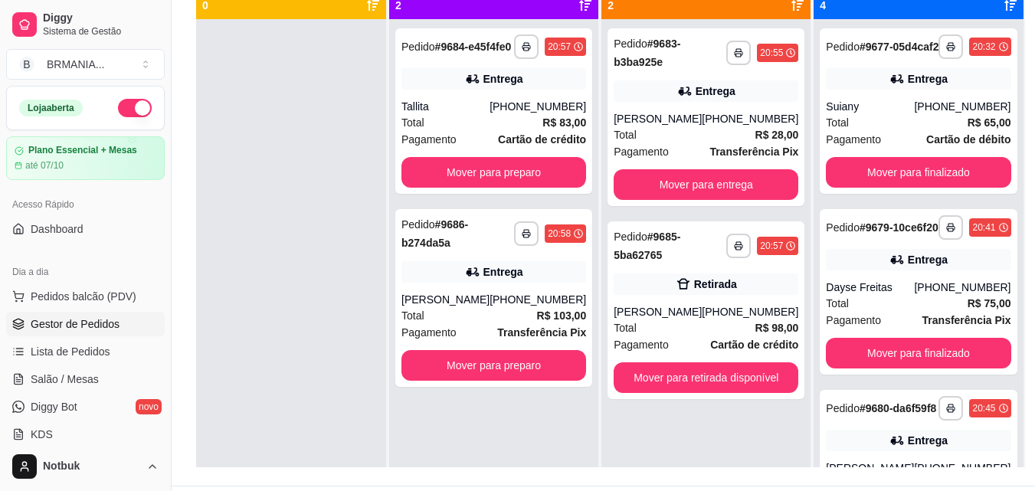
scroll to position [234, 0]
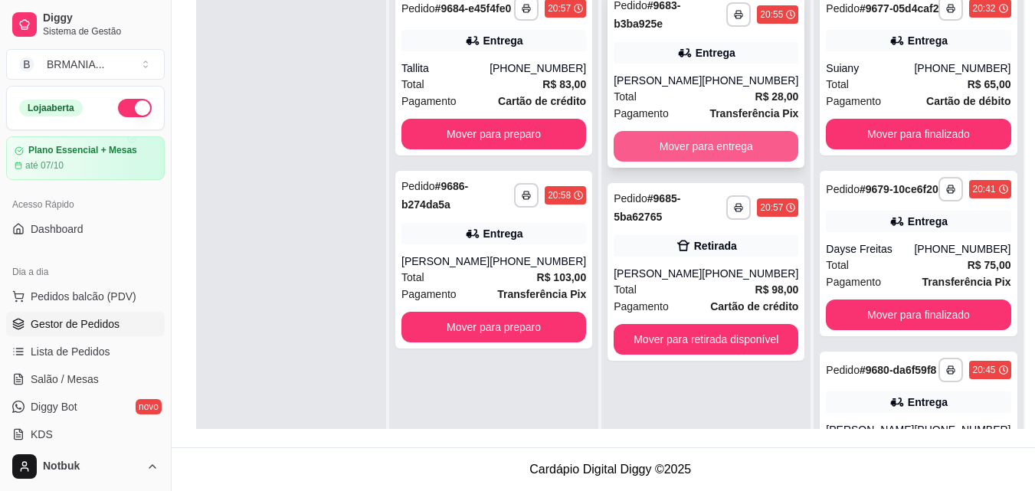
click at [696, 152] on button "Mover para entrega" at bounding box center [705, 146] width 185 height 31
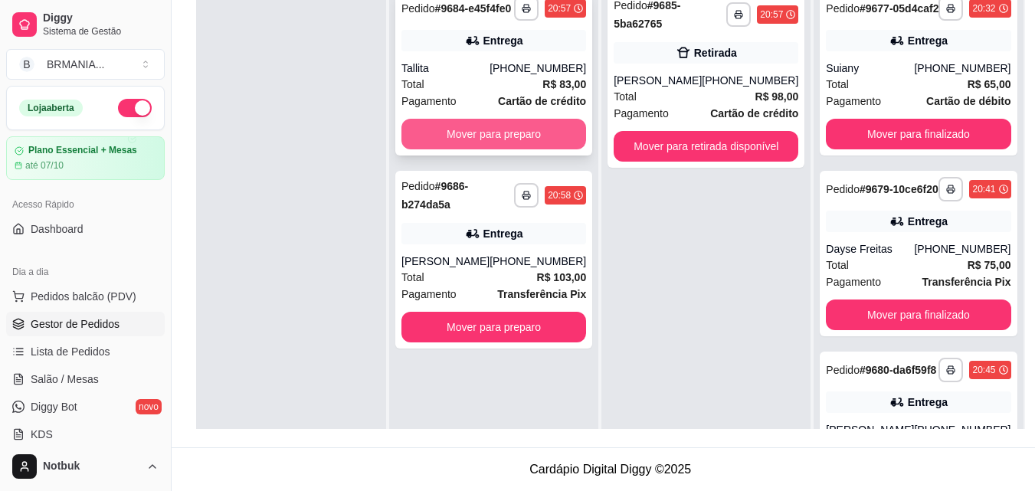
click at [525, 143] on button "Mover para preparo" at bounding box center [493, 134] width 185 height 31
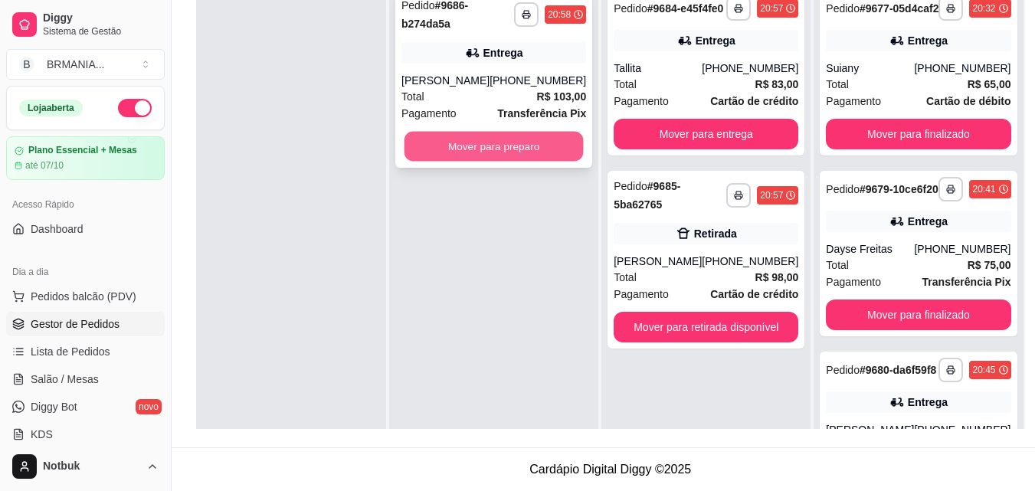
click at [488, 154] on button "Mover para preparo" at bounding box center [493, 147] width 179 height 30
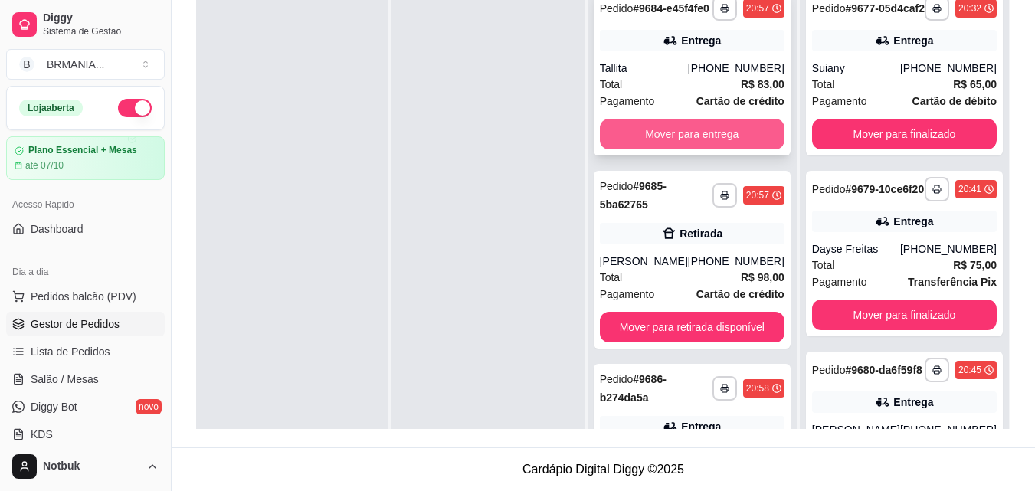
click at [671, 144] on button "Mover para entrega" at bounding box center [692, 134] width 185 height 31
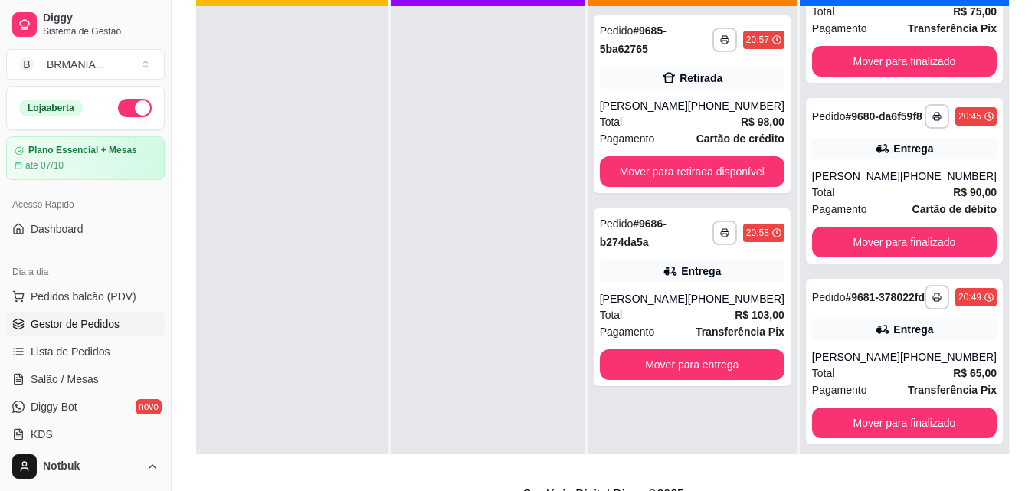
scroll to position [210, 0]
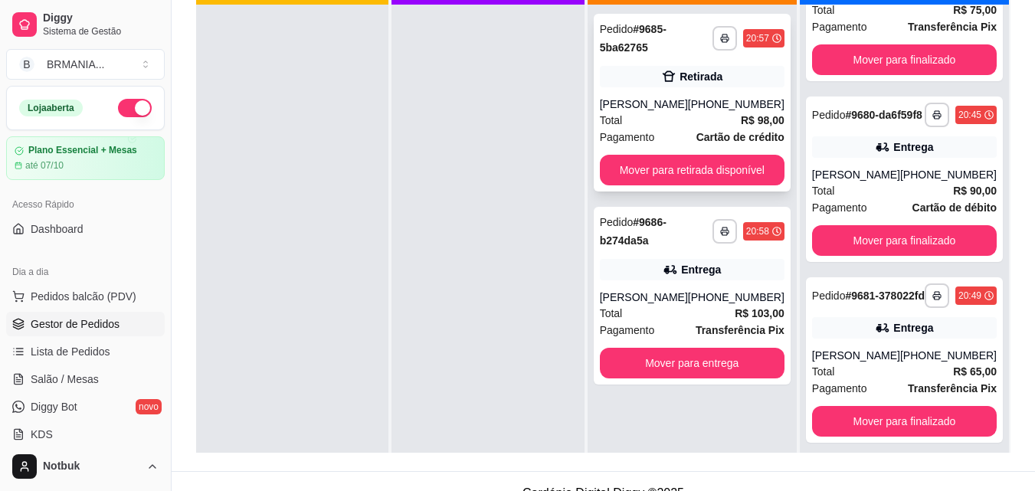
click at [696, 122] on div "Total R$ 98,00" at bounding box center [692, 120] width 185 height 17
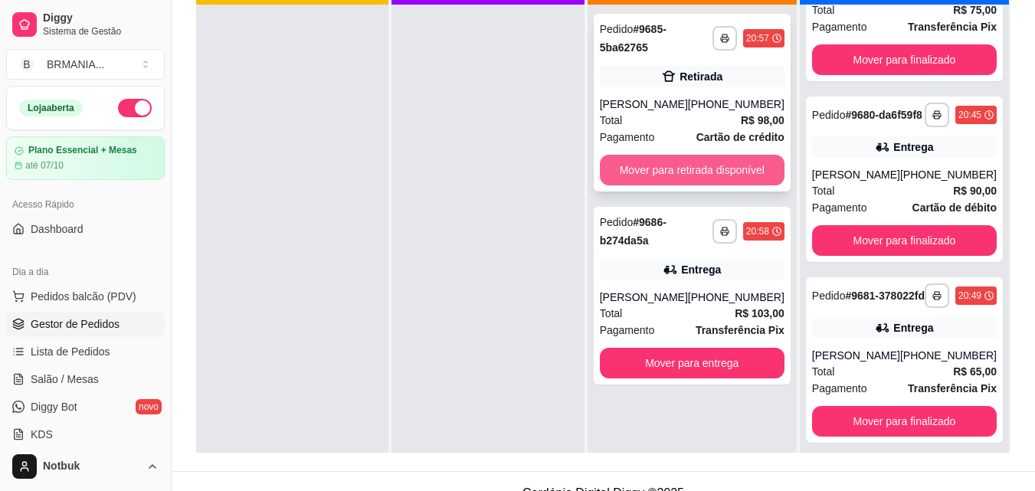
click at [671, 175] on button "Mover para retirada disponível" at bounding box center [692, 170] width 185 height 31
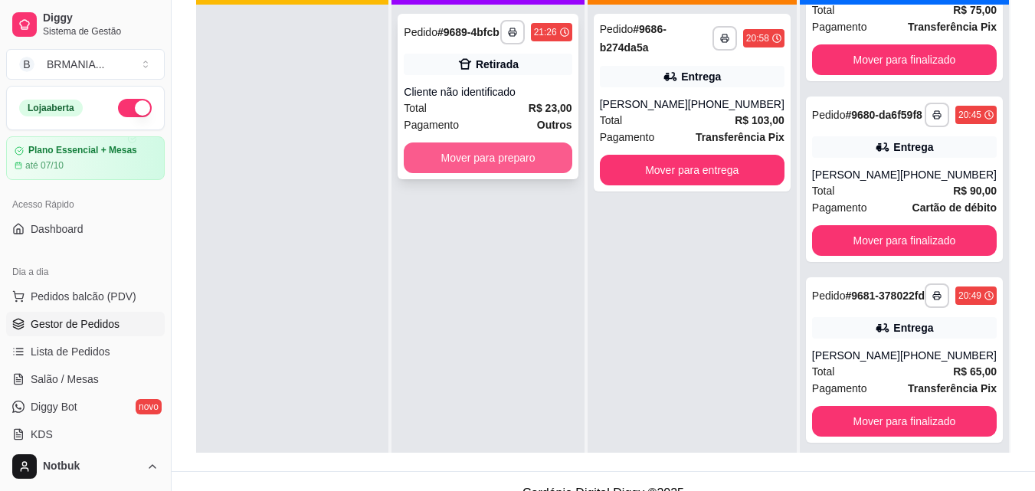
click at [503, 159] on button "Mover para preparo" at bounding box center [488, 157] width 168 height 31
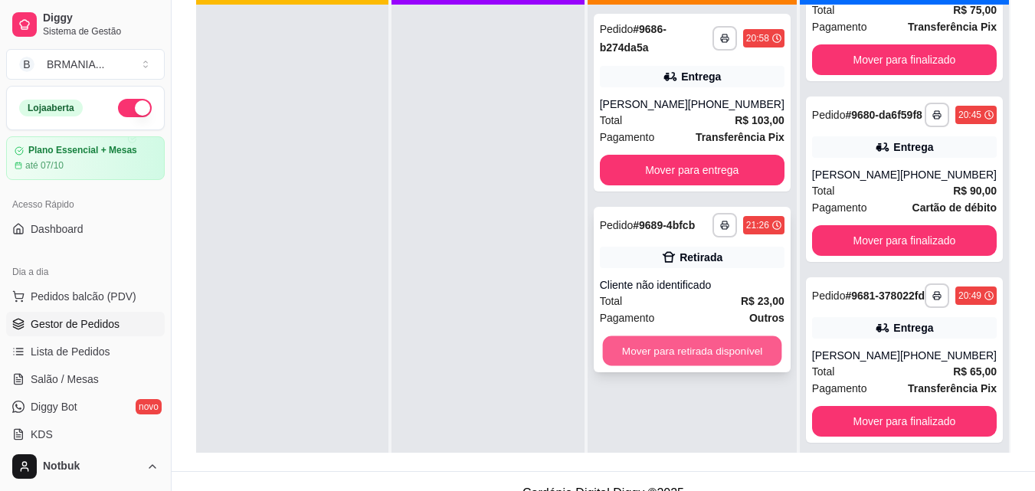
click at [691, 366] on button "Mover para retirada disponível" at bounding box center [691, 351] width 179 height 30
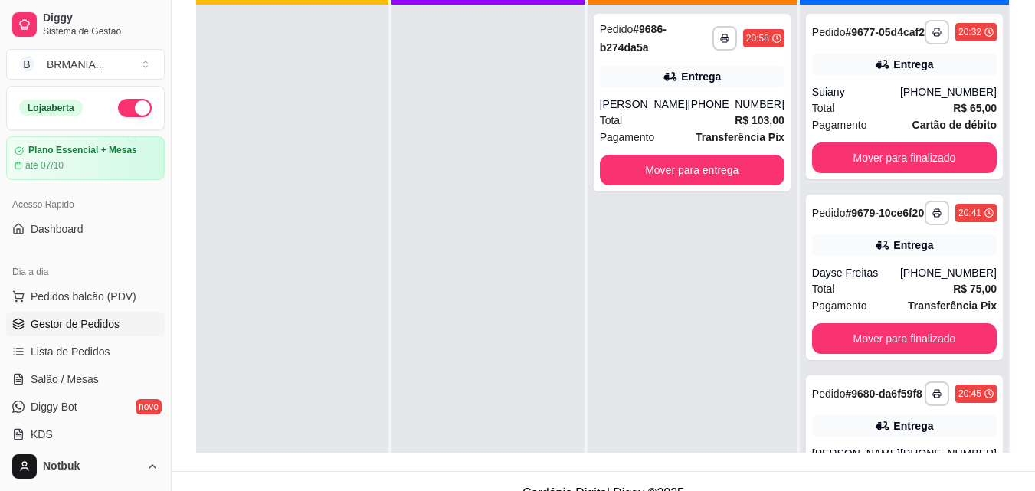
scroll to position [198, 0]
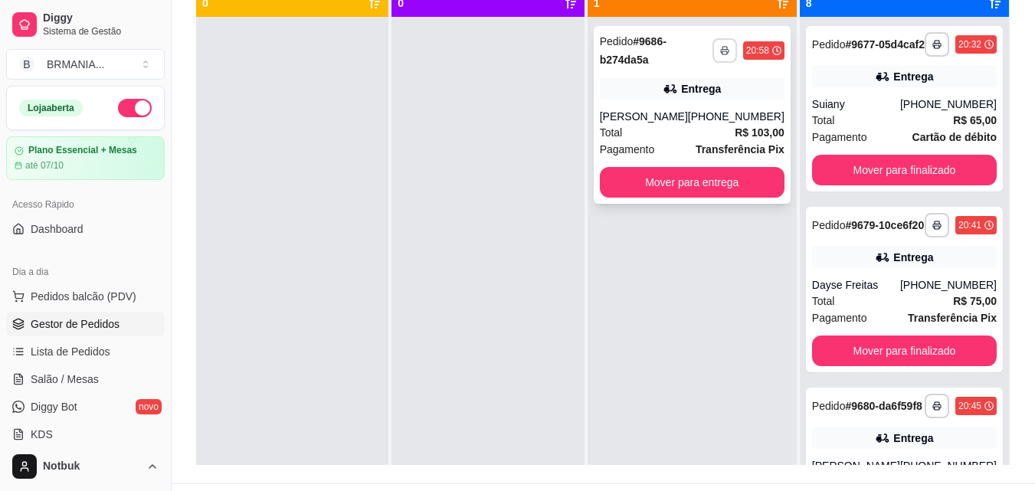
click at [722, 54] on icon "button" at bounding box center [724, 50] width 9 height 9
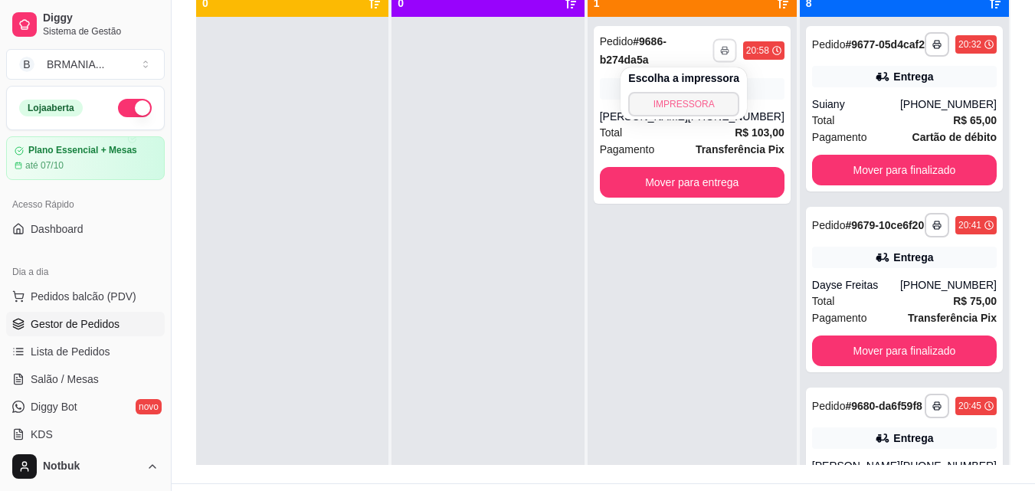
click at [708, 106] on button "IMPRESSORA" at bounding box center [683, 104] width 111 height 25
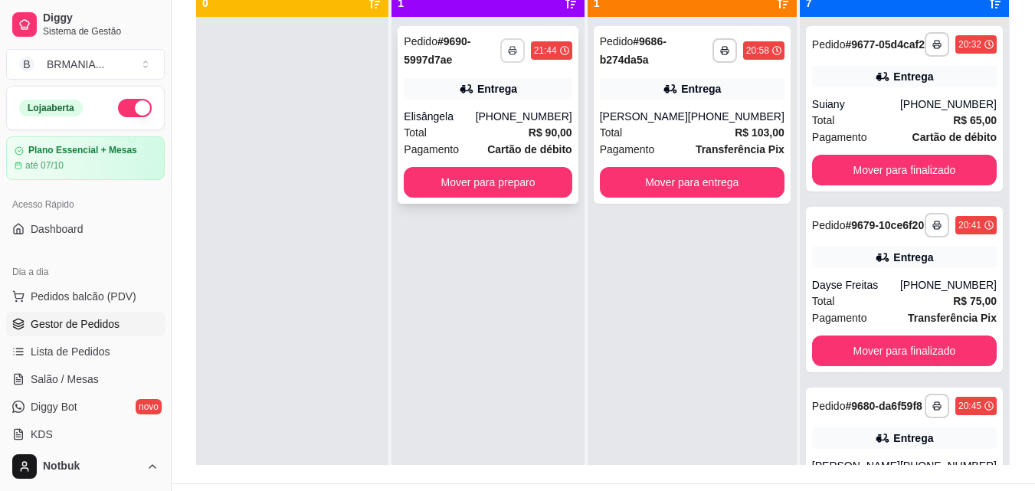
click at [517, 51] on button "button" at bounding box center [512, 50] width 25 height 25
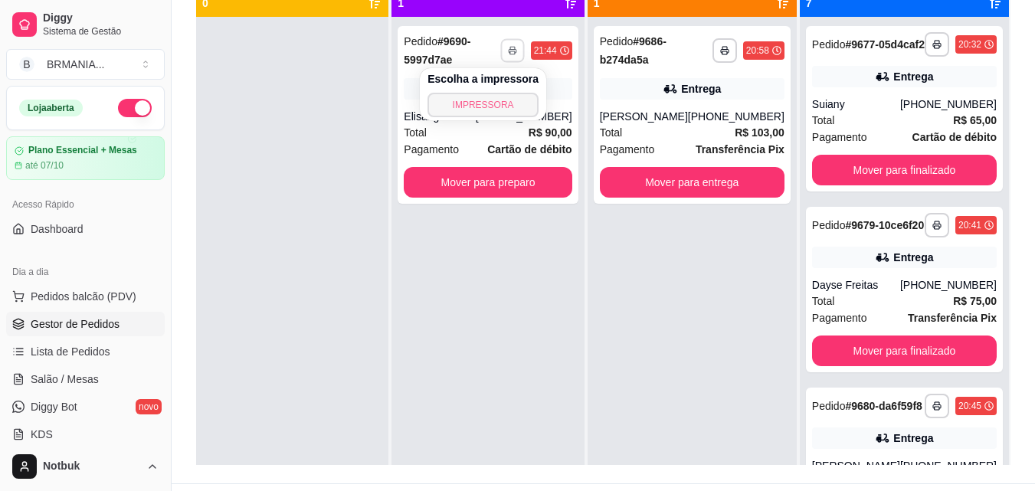
click at [520, 106] on button "IMPRESSORA" at bounding box center [482, 105] width 111 height 25
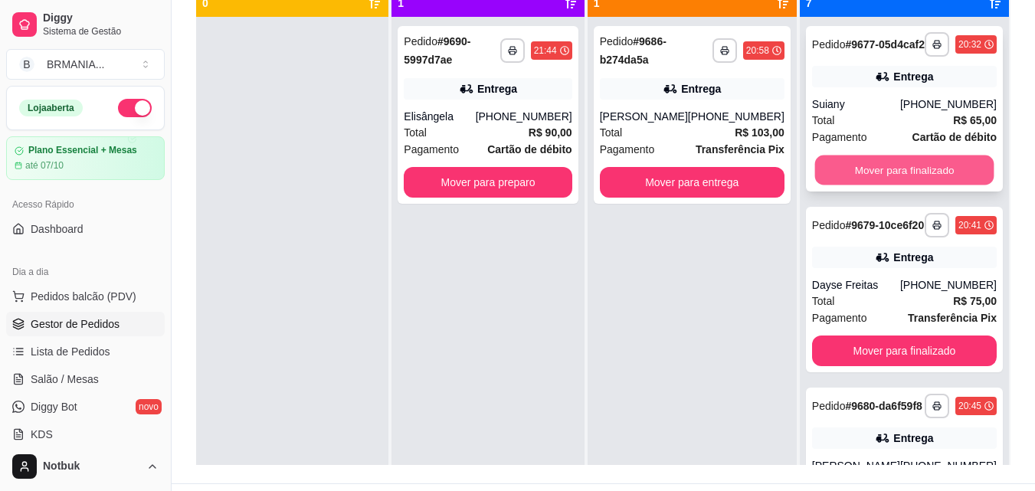
click at [925, 185] on button "Mover para finalizado" at bounding box center [903, 170] width 179 height 30
click at [927, 185] on button "Mover para finalizado" at bounding box center [904, 170] width 185 height 31
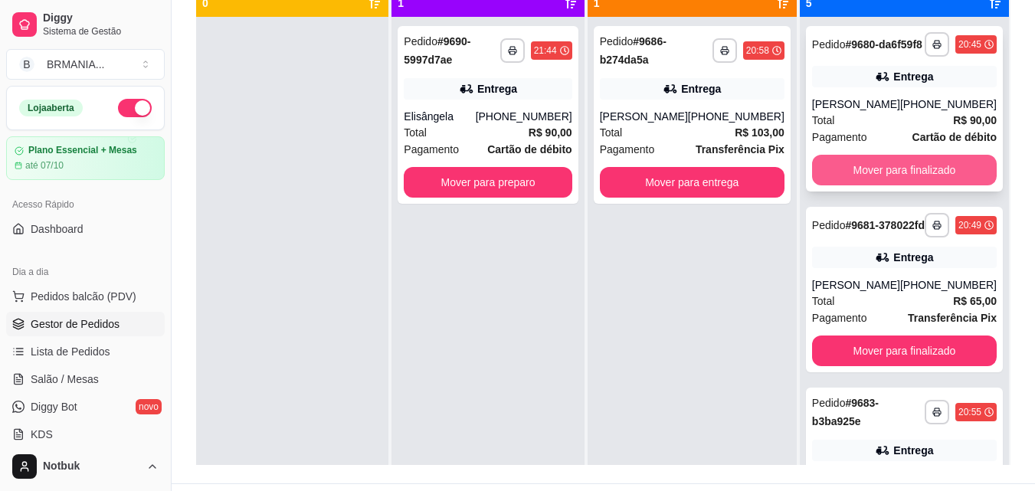
click at [915, 185] on button "Mover para finalizado" at bounding box center [904, 170] width 185 height 31
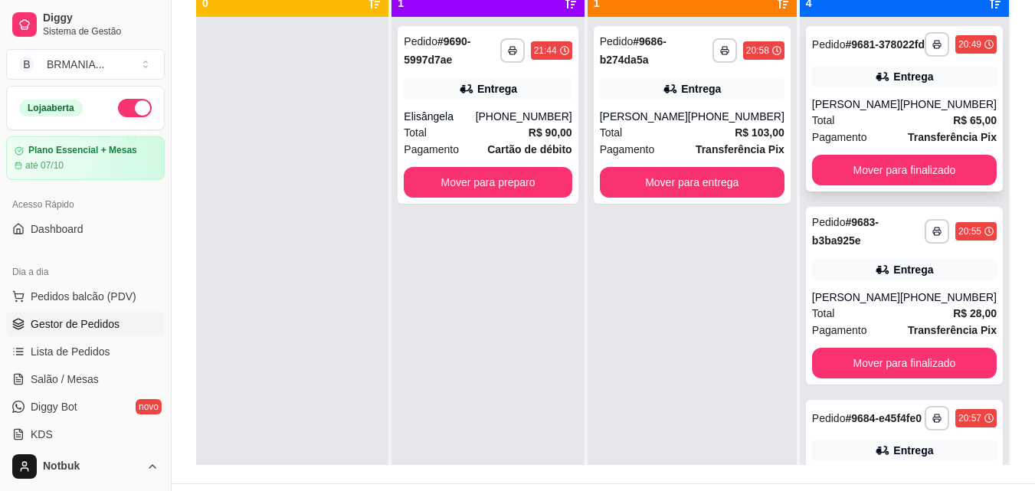
click at [919, 185] on button "Mover para finalizado" at bounding box center [904, 170] width 185 height 31
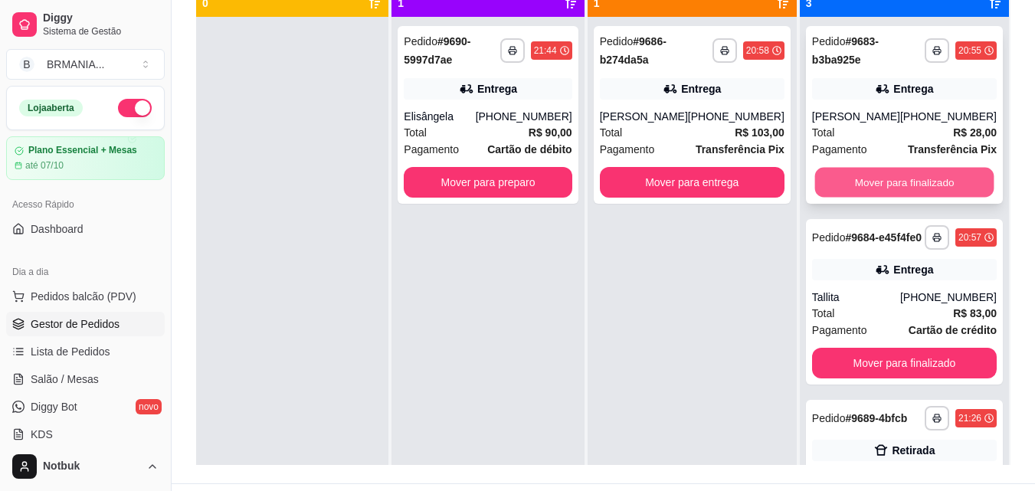
click at [927, 191] on button "Mover para finalizado" at bounding box center [903, 183] width 179 height 30
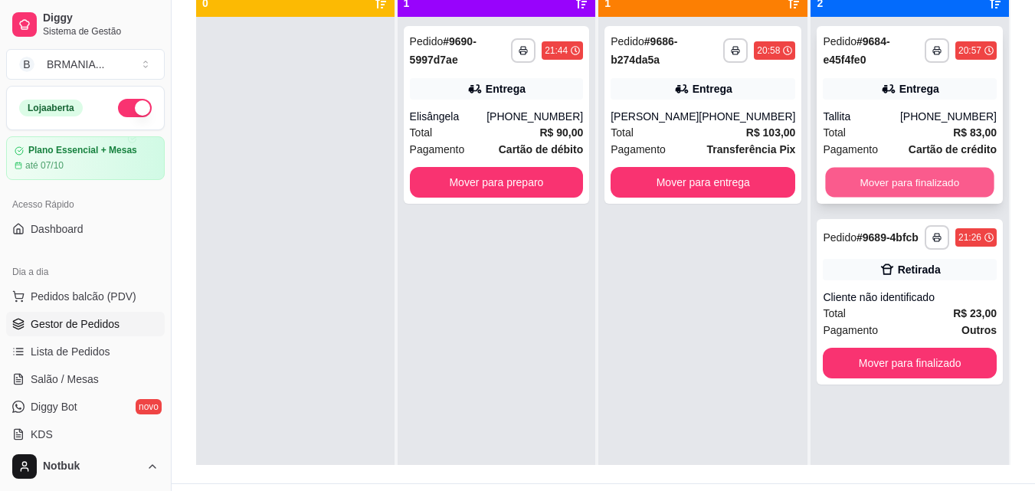
click at [928, 190] on button "Mover para finalizado" at bounding box center [910, 183] width 168 height 30
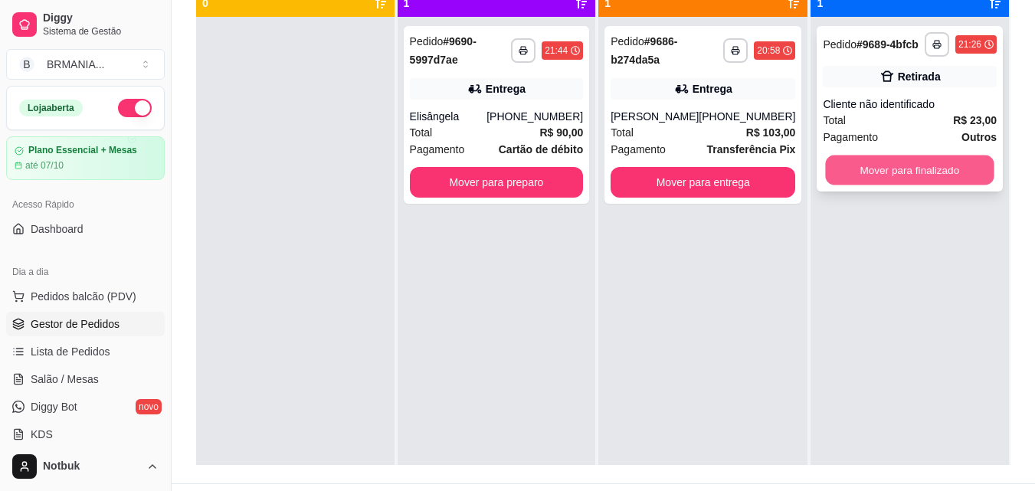
click at [928, 176] on button "Mover para finalizado" at bounding box center [910, 170] width 168 height 30
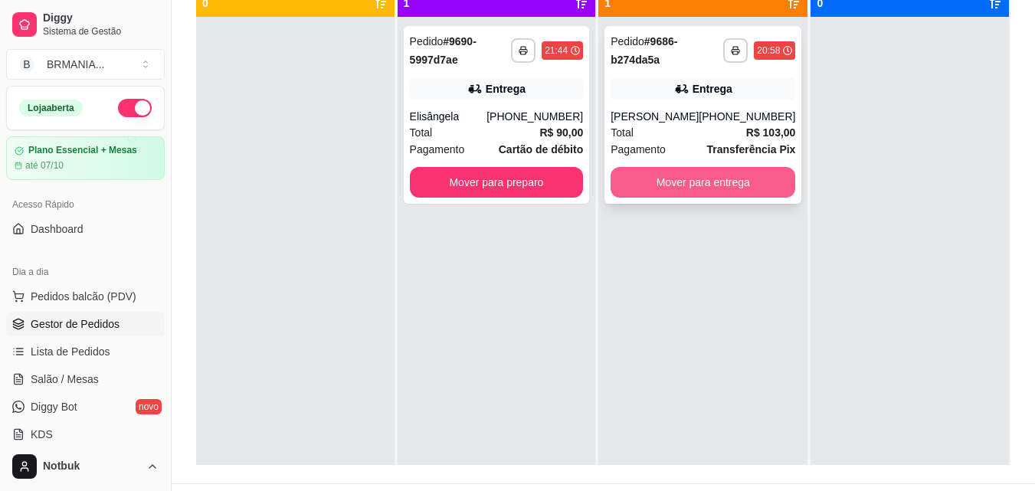
click at [689, 189] on button "Mover para entrega" at bounding box center [702, 182] width 185 height 31
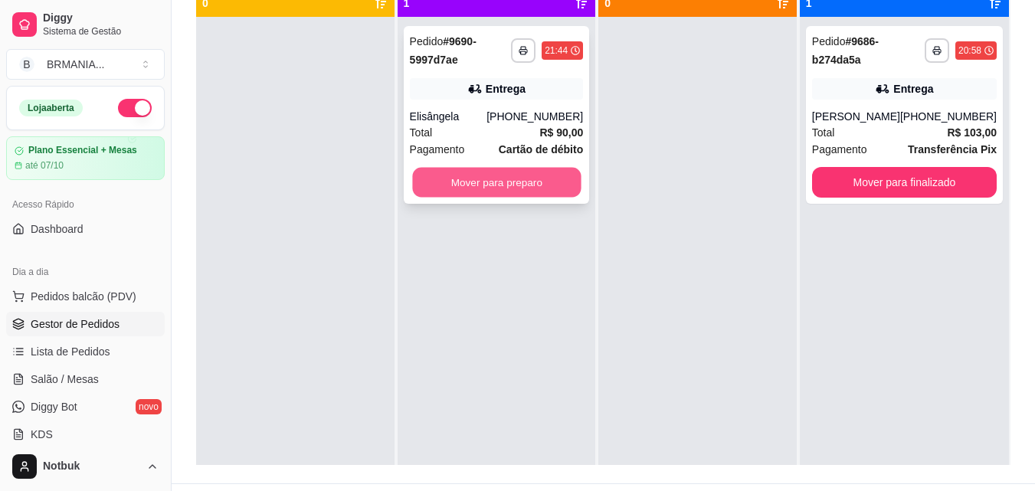
click at [528, 183] on button "Mover para preparo" at bounding box center [496, 183] width 168 height 30
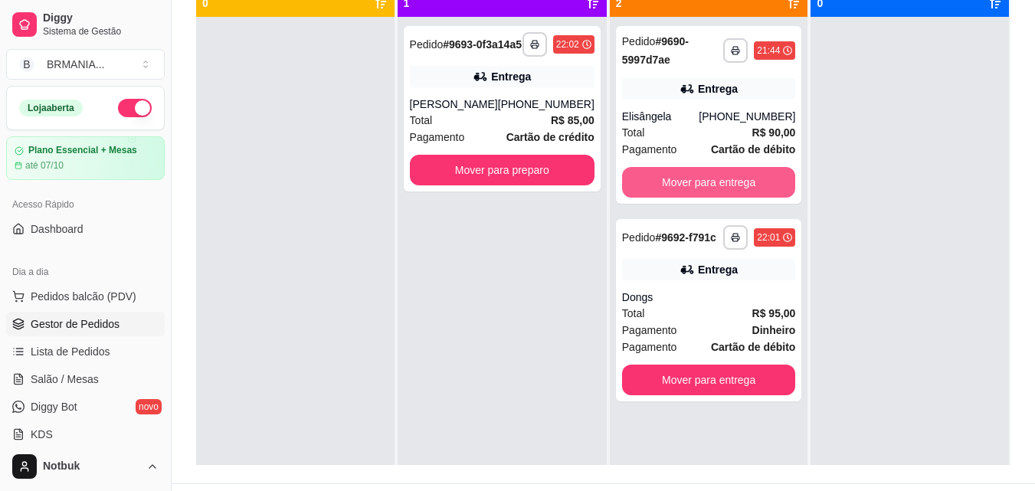
click at [730, 187] on button "Mover para entrega" at bounding box center [709, 182] width 174 height 31
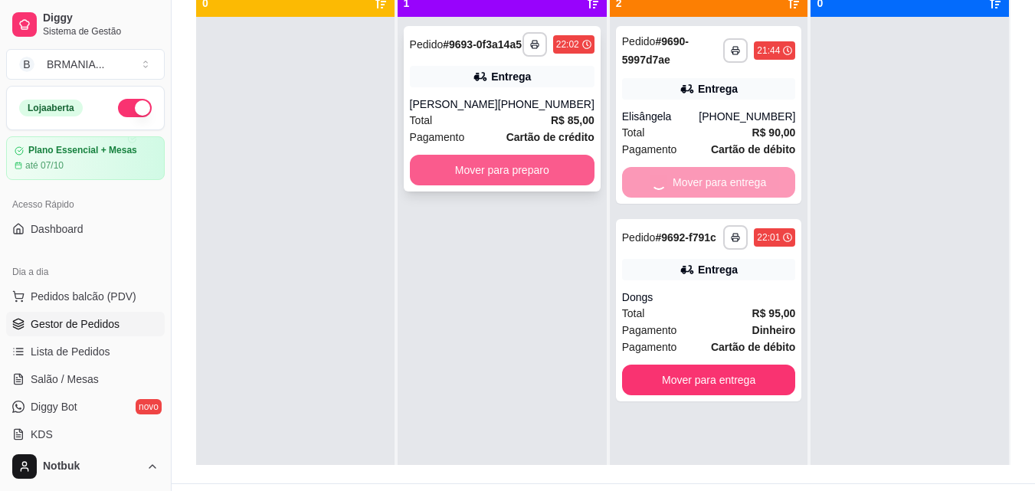
click at [505, 181] on button "Mover para preparo" at bounding box center [502, 170] width 185 height 31
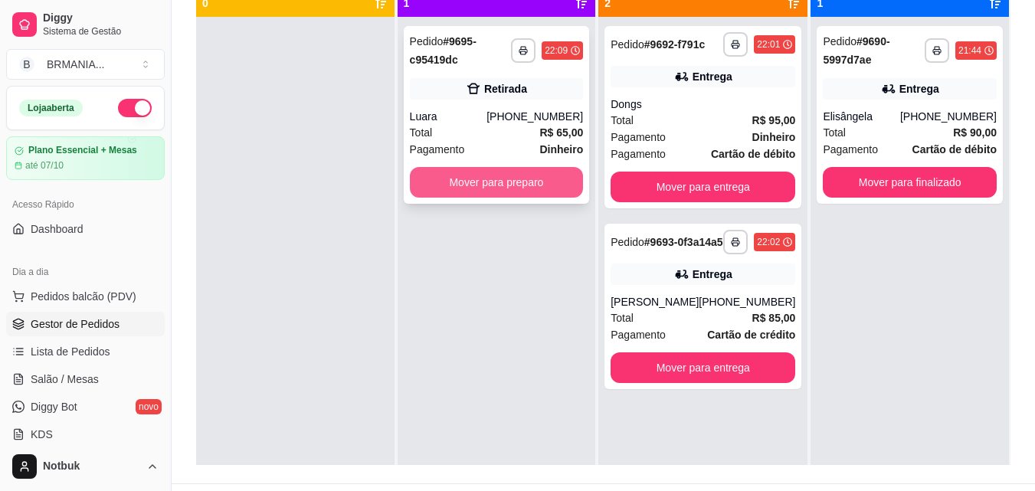
click at [522, 179] on button "Mover para preparo" at bounding box center [497, 182] width 174 height 31
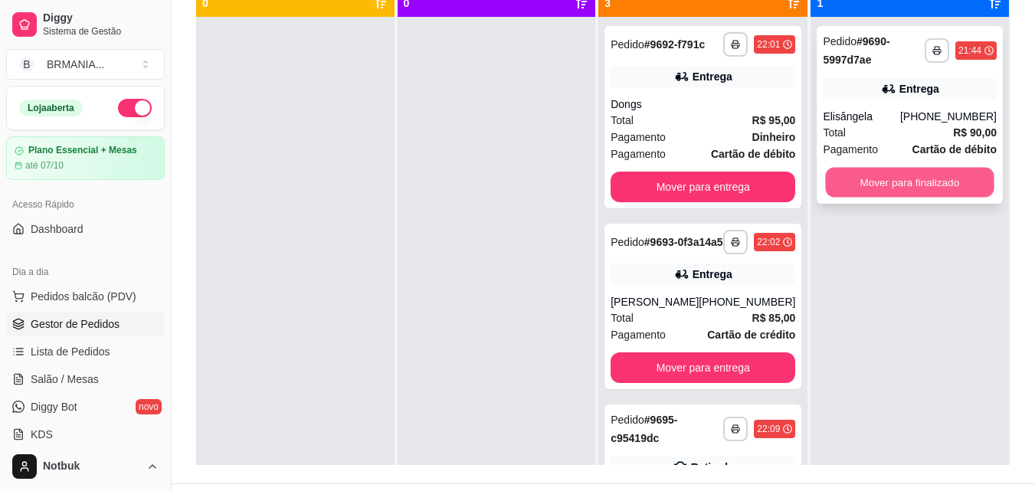
click at [857, 176] on button "Mover para finalizado" at bounding box center [910, 183] width 168 height 30
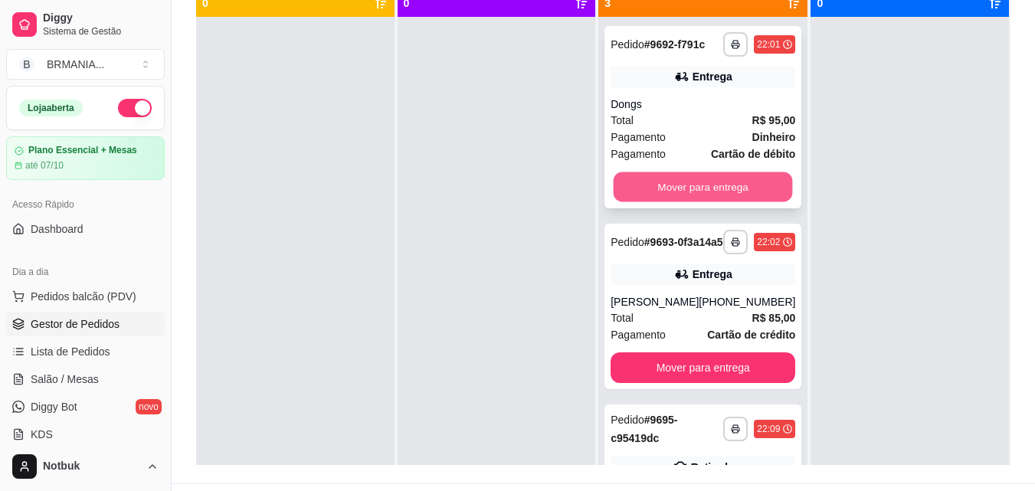
click at [749, 181] on button "Mover para entrega" at bounding box center [702, 187] width 179 height 30
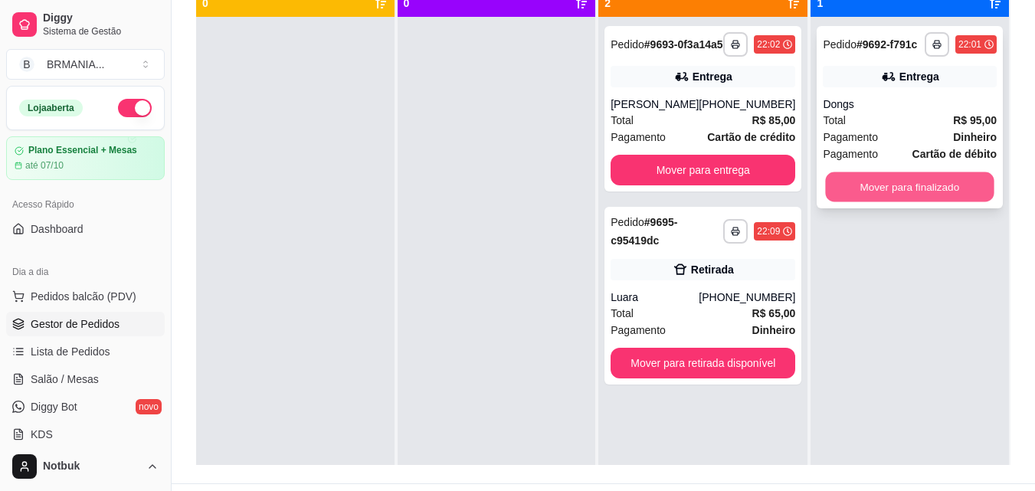
click at [850, 192] on button "Mover para finalizado" at bounding box center [910, 187] width 168 height 30
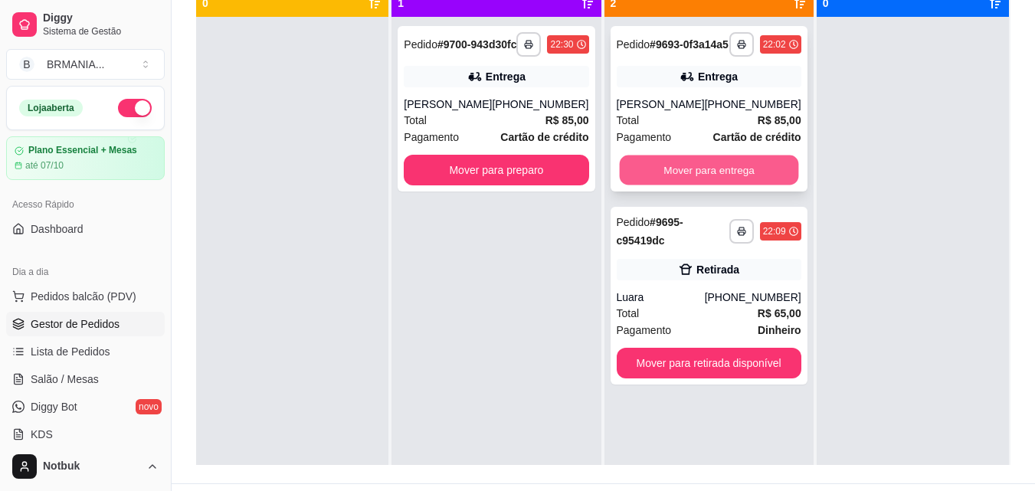
click at [707, 181] on button "Mover para entrega" at bounding box center [708, 170] width 179 height 30
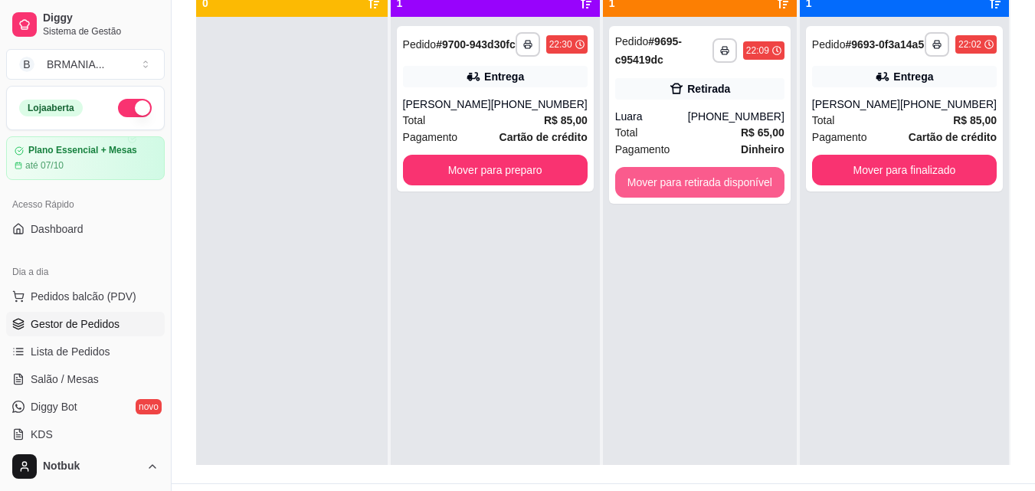
click at [707, 181] on button "Mover para retirada disponível" at bounding box center [699, 182] width 169 height 31
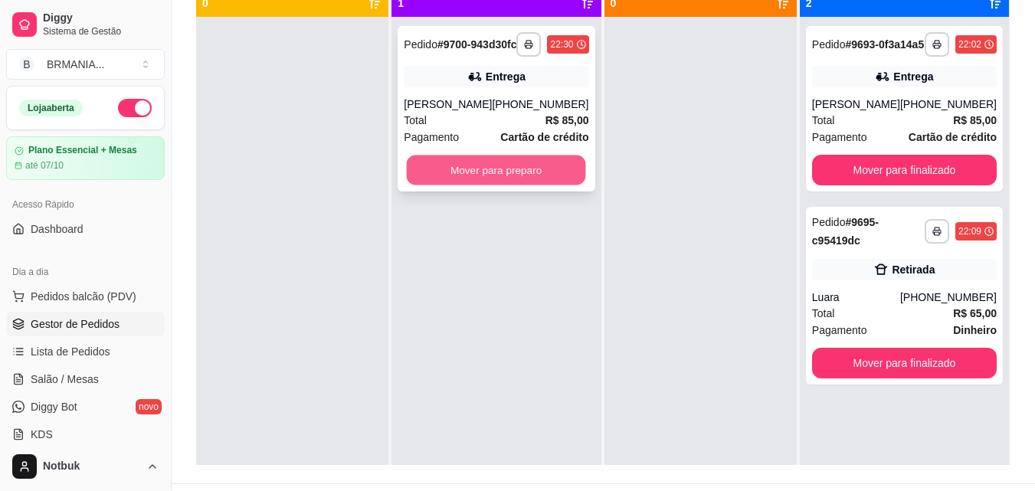
click at [555, 181] on button "Mover para preparo" at bounding box center [496, 170] width 179 height 30
